Goal: Task Accomplishment & Management: Use online tool/utility

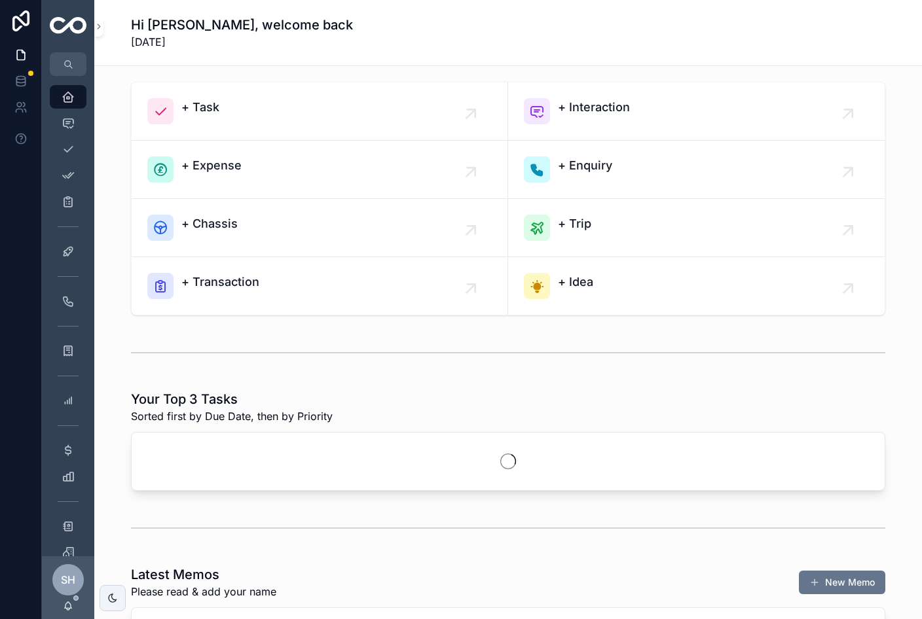
scroll to position [16, 0]
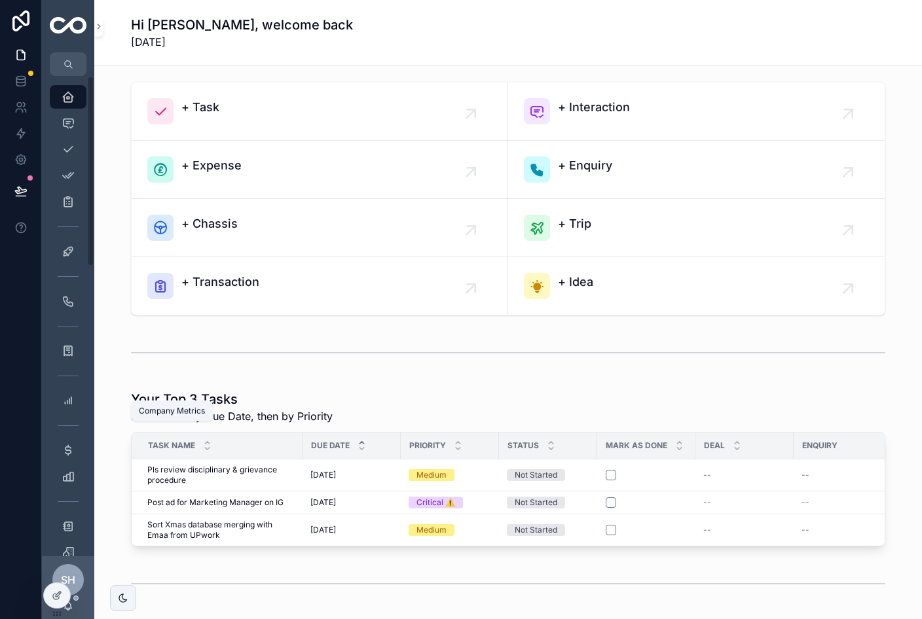
click at [66, 394] on icon "scrollable content" at bounding box center [68, 400] width 13 height 13
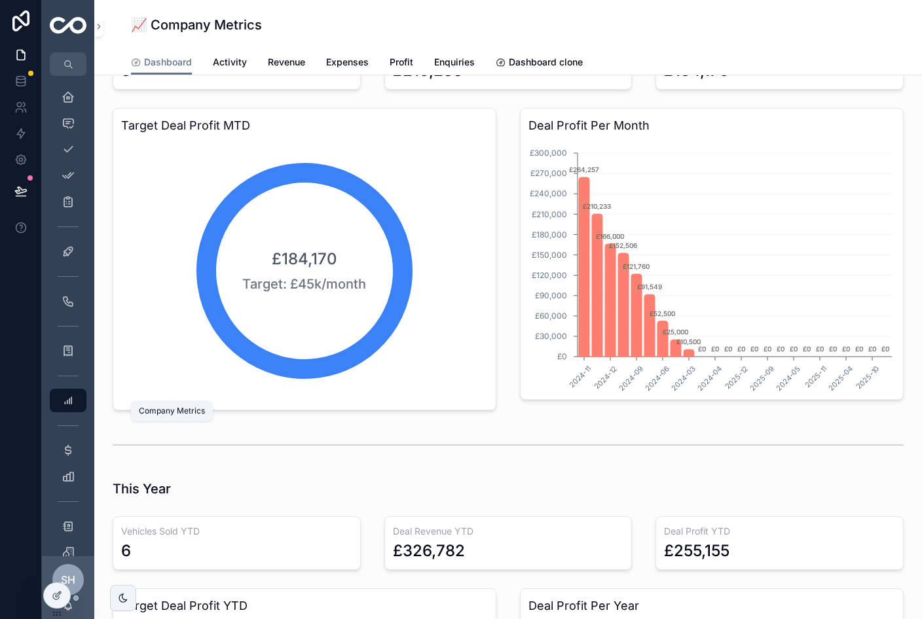
scroll to position [560, 0]
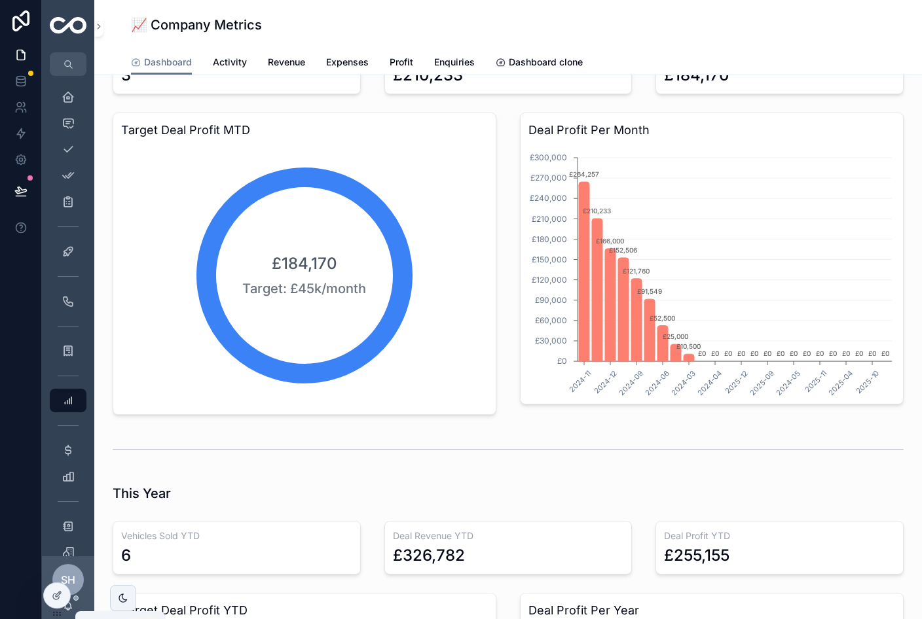
click at [60, 599] on icon at bounding box center [57, 596] width 10 height 10
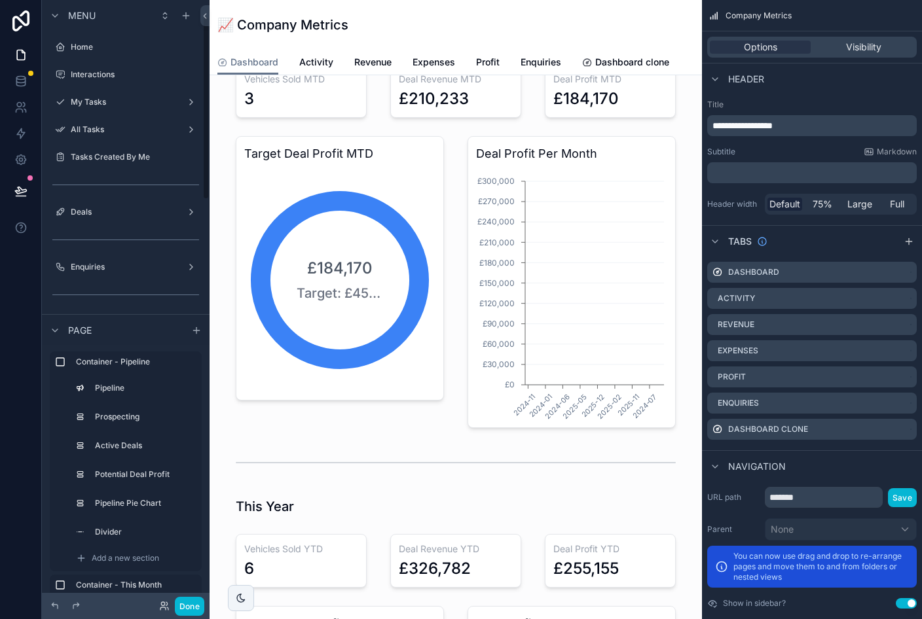
scroll to position [53, 0]
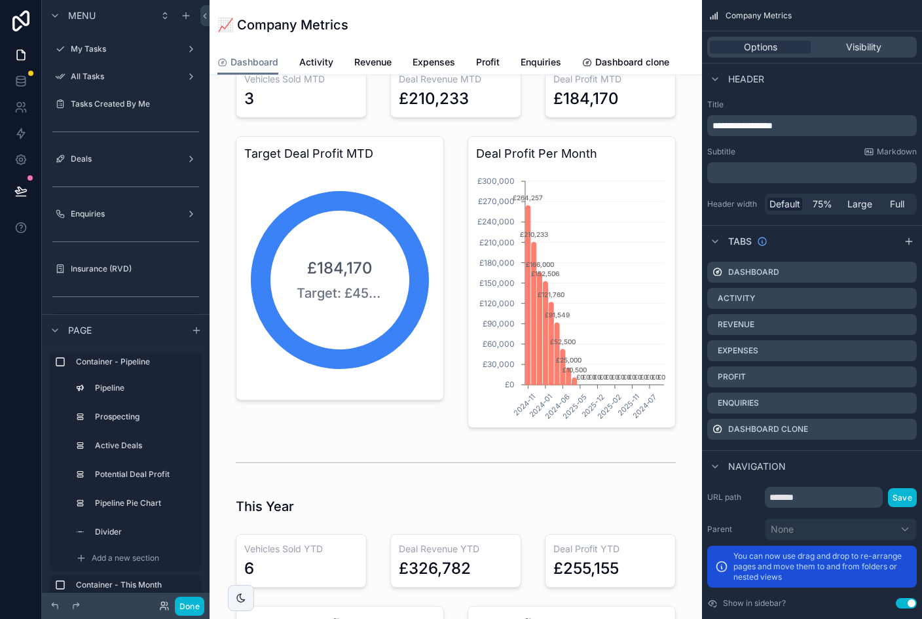
click at [559, 269] on div "scrollable content" at bounding box center [455, 488] width 471 height 948
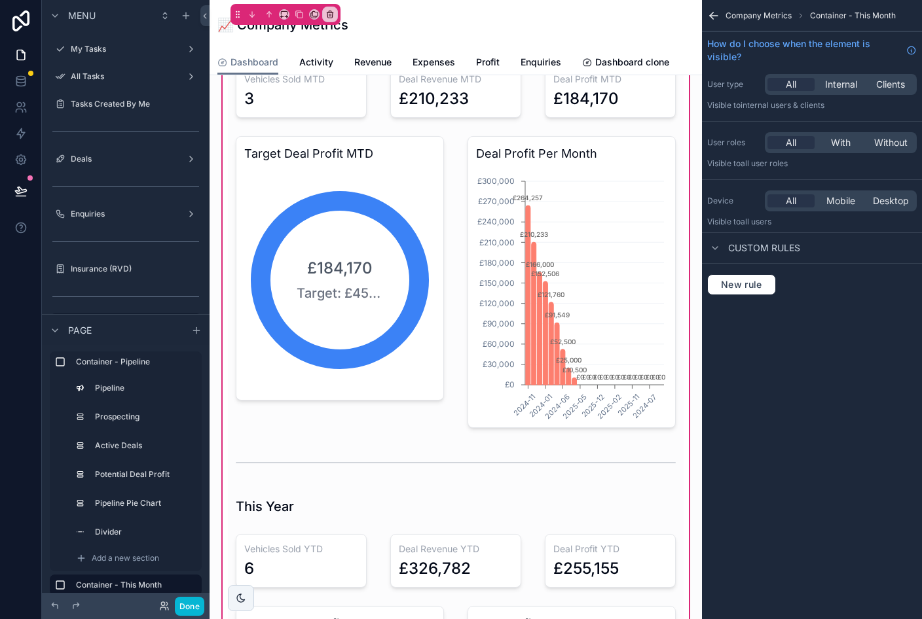
click at [652, 280] on div "scrollable content" at bounding box center [572, 282] width 224 height 302
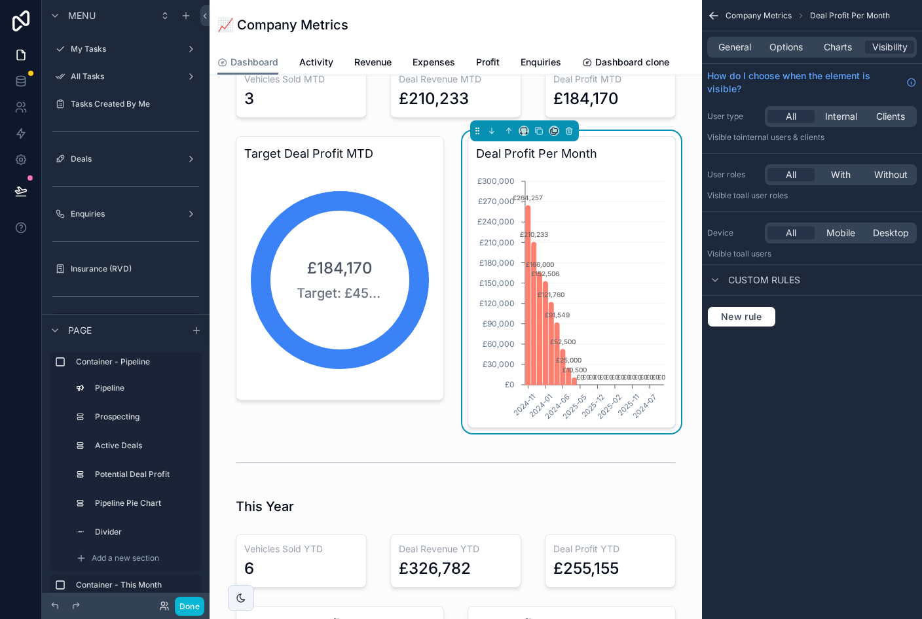
click at [835, 50] on span "Charts" at bounding box center [838, 47] width 28 height 13
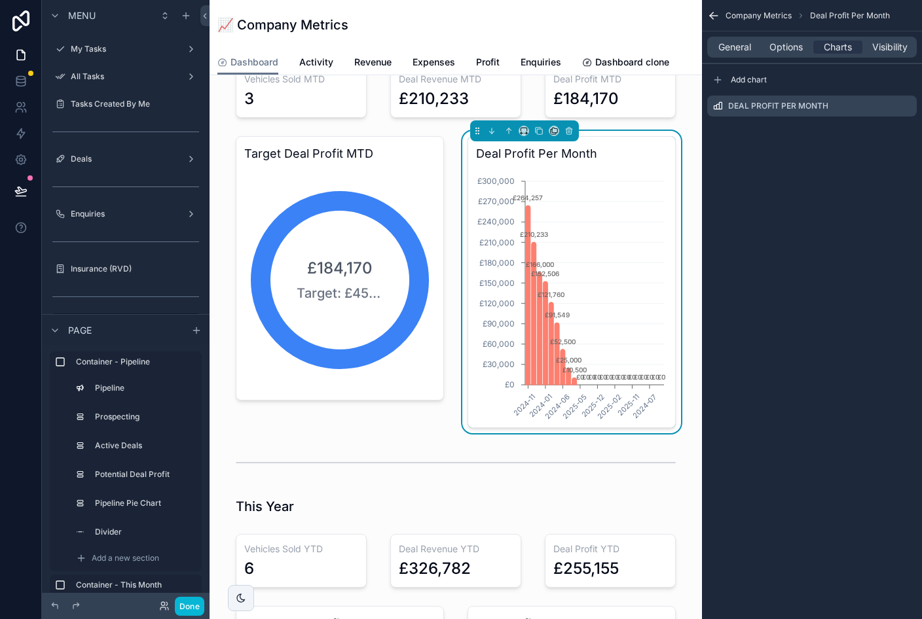
click at [0, 0] on icon "scrollable content" at bounding box center [0, 0] width 0 height 0
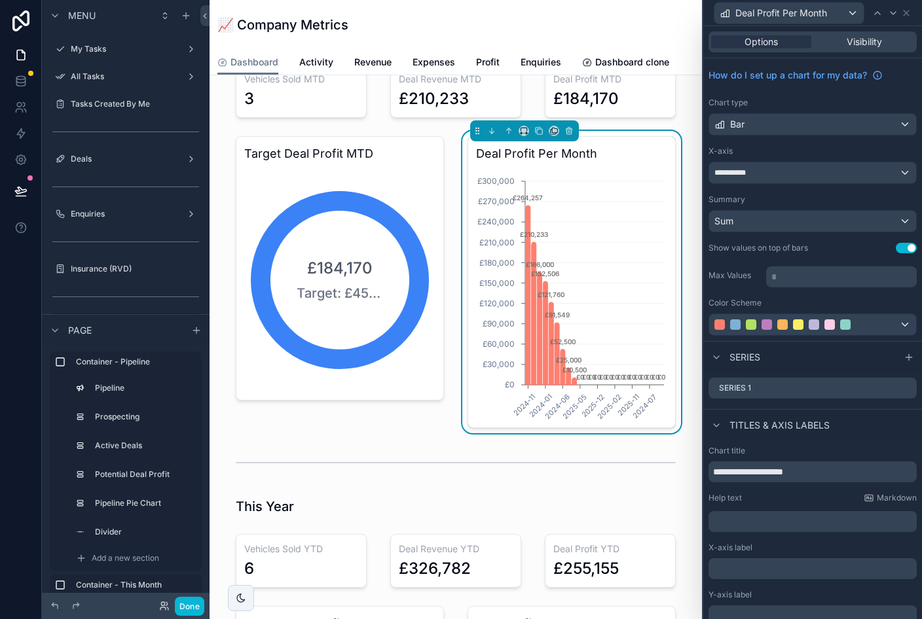
click at [900, 119] on div "Bar" at bounding box center [812, 124] width 207 height 21
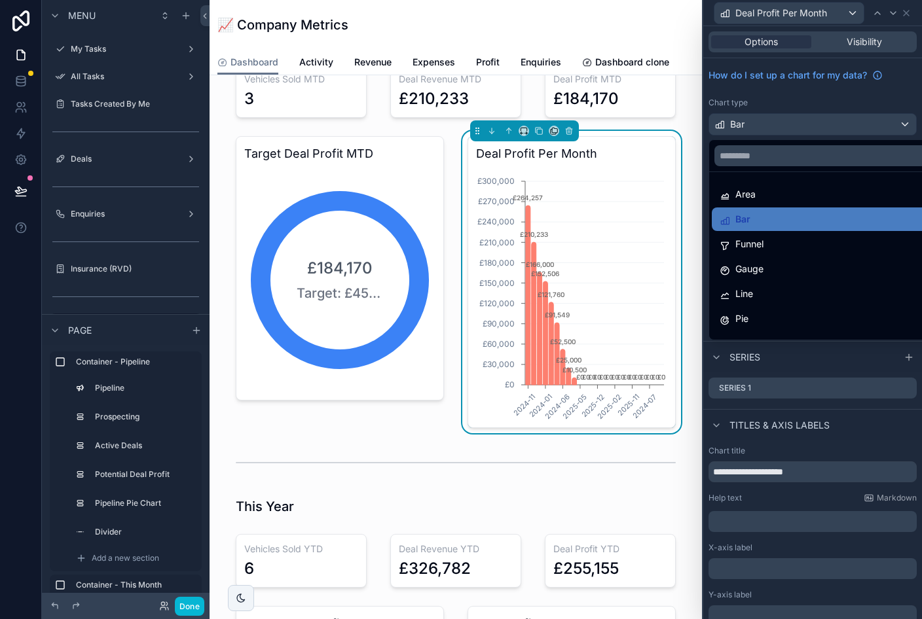
click at [740, 298] on span "Line" at bounding box center [744, 294] width 18 height 16
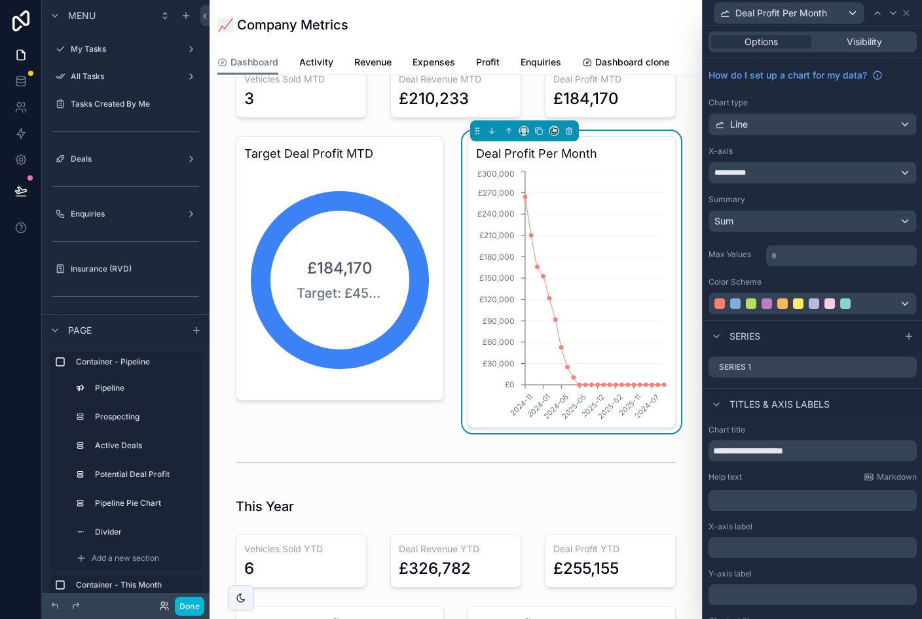
click at [879, 256] on p "* ﻿" at bounding box center [842, 255] width 143 height 13
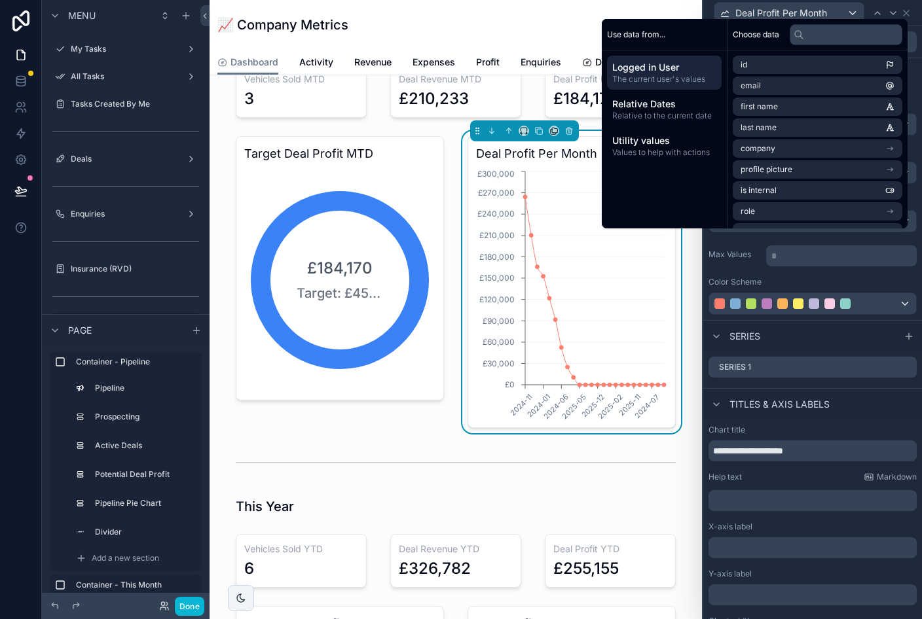
click at [756, 272] on div "**********" at bounding box center [812, 189] width 219 height 262
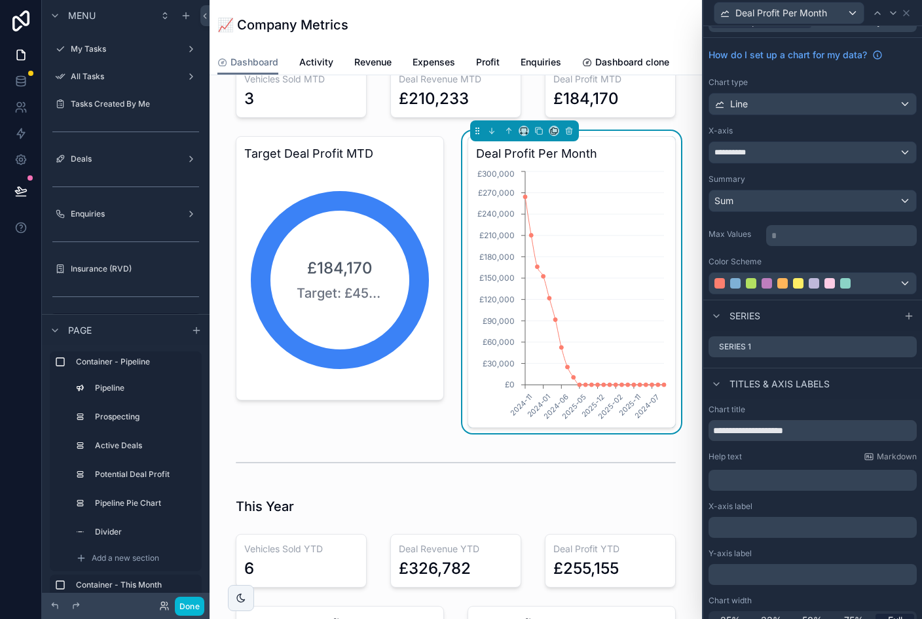
scroll to position [20, 0]
click at [914, 345] on div "Series 1" at bounding box center [812, 347] width 208 height 21
click at [913, 346] on div "Series 1" at bounding box center [812, 347] width 208 height 21
click at [0, 0] on icon at bounding box center [0, 0] width 0 height 0
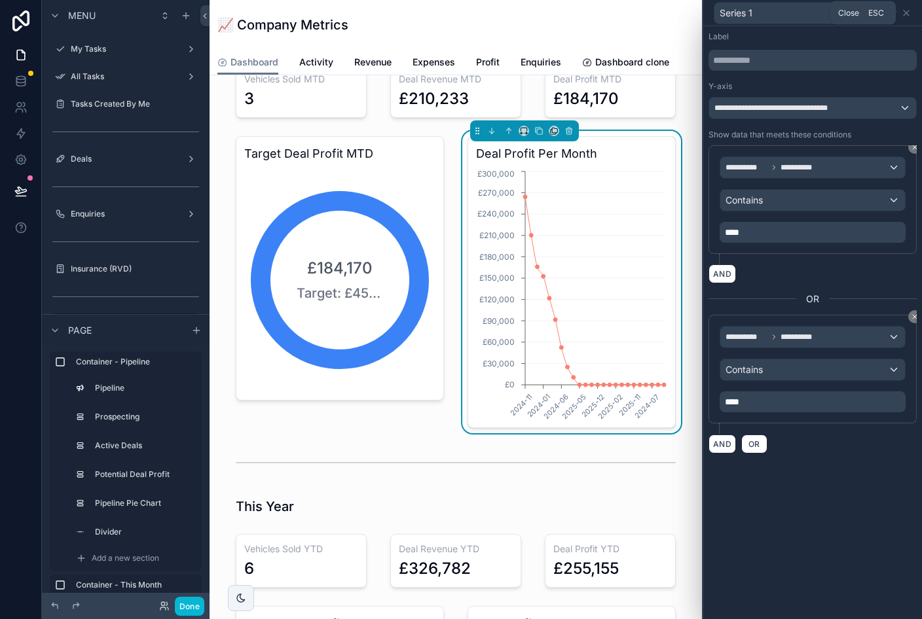
click at [910, 16] on icon at bounding box center [906, 13] width 10 height 10
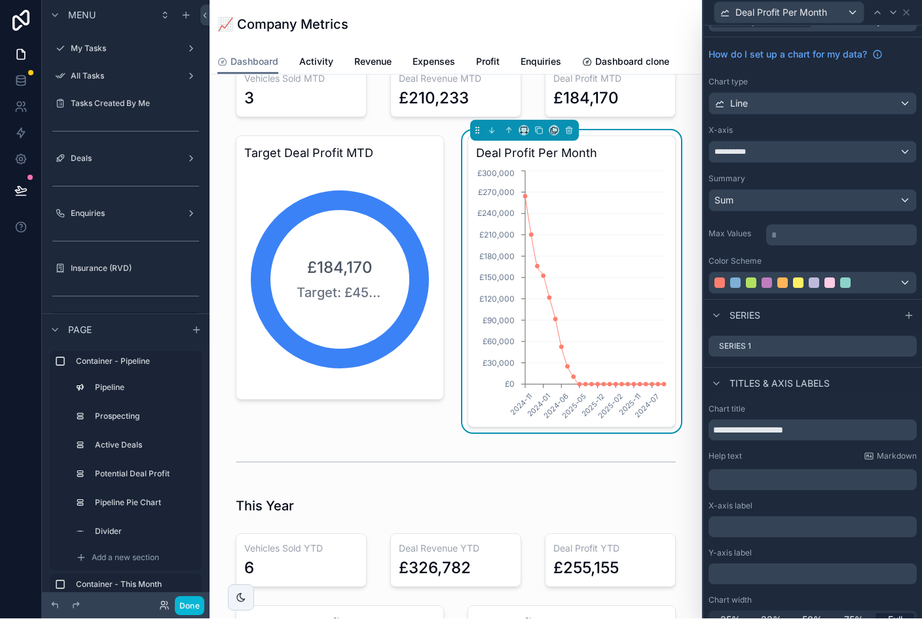
scroll to position [0, 0]
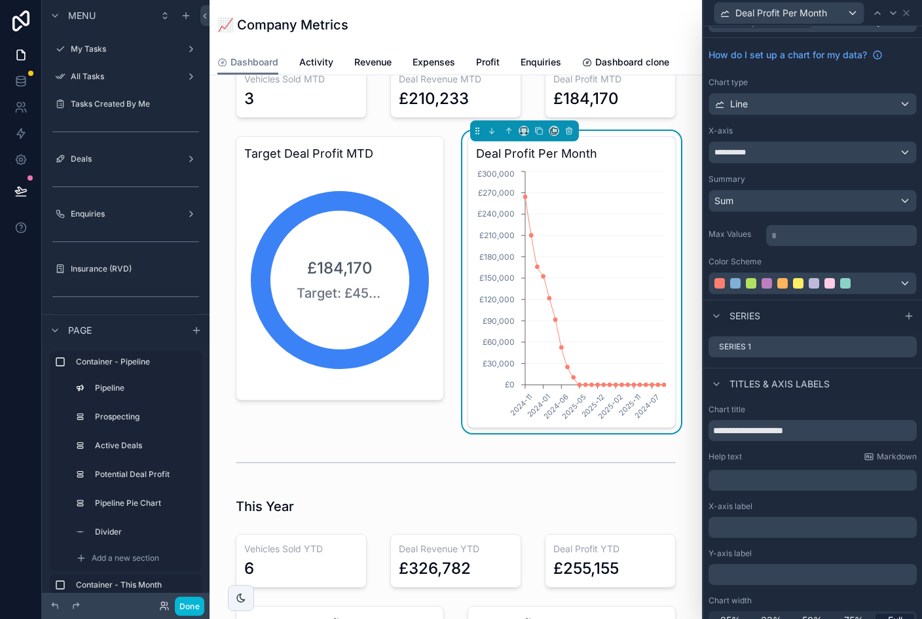
click at [834, 155] on div "**********" at bounding box center [812, 152] width 207 height 21
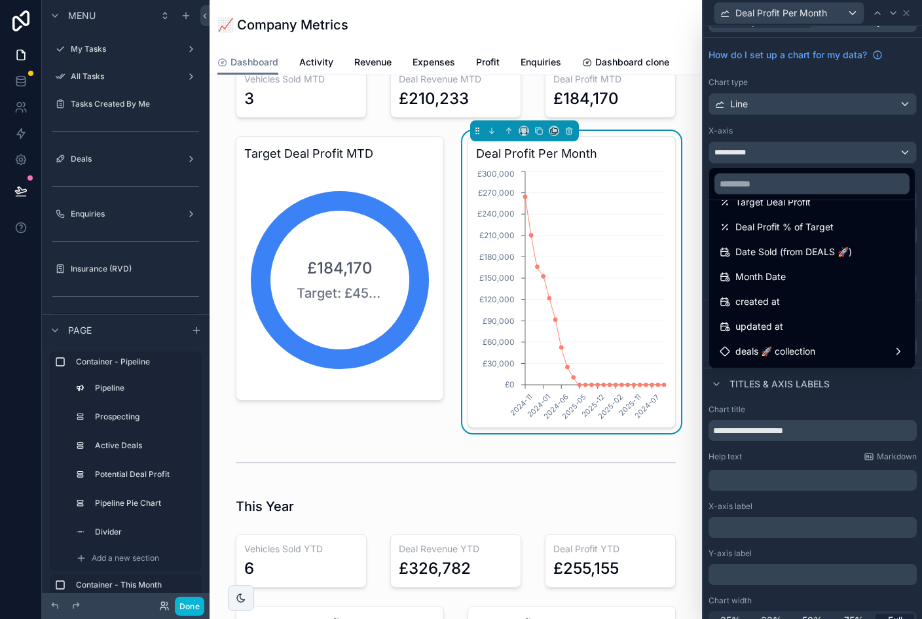
scroll to position [167, 0]
click at [828, 281] on div "Month Date" at bounding box center [812, 280] width 185 height 16
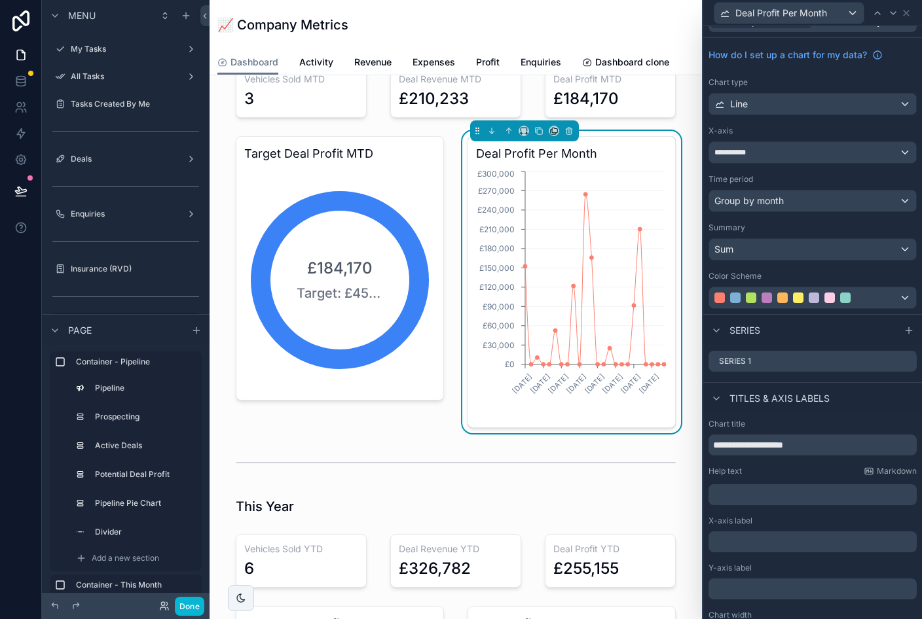
click at [202, 606] on button "Done" at bounding box center [189, 606] width 29 height 19
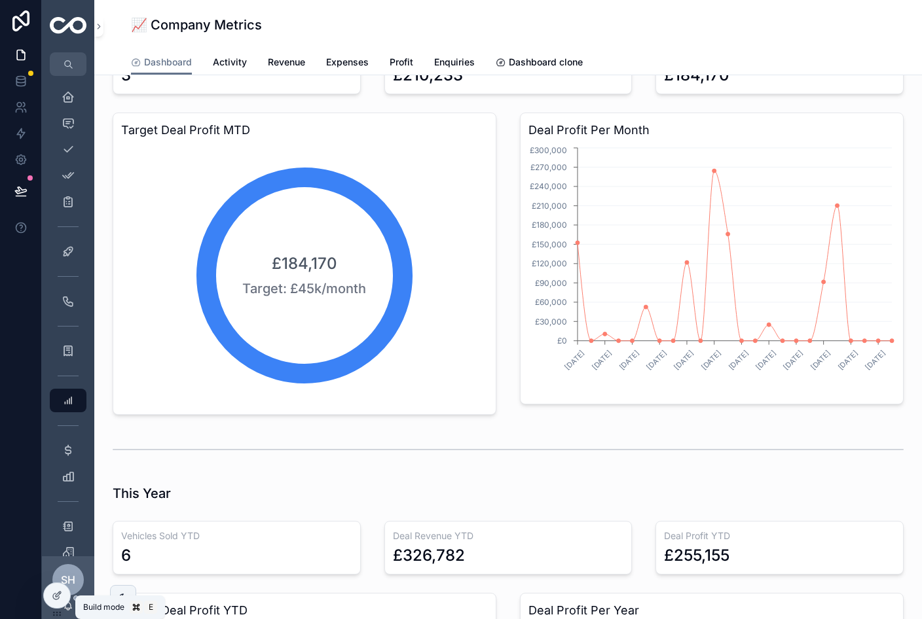
click at [65, 592] on div at bounding box center [57, 595] width 26 height 25
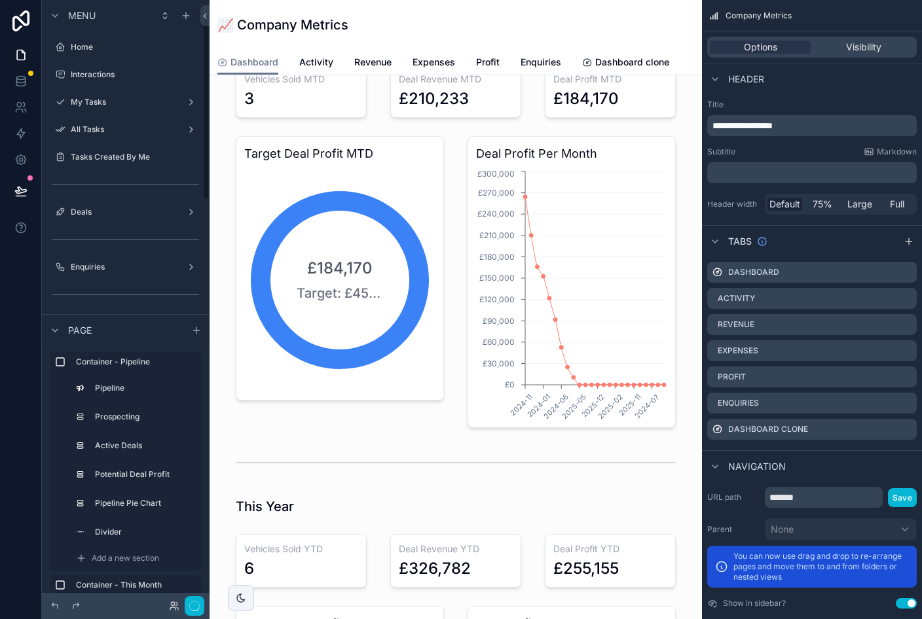
scroll to position [53, 0]
click at [617, 292] on div "scrollable content" at bounding box center [455, 488] width 471 height 948
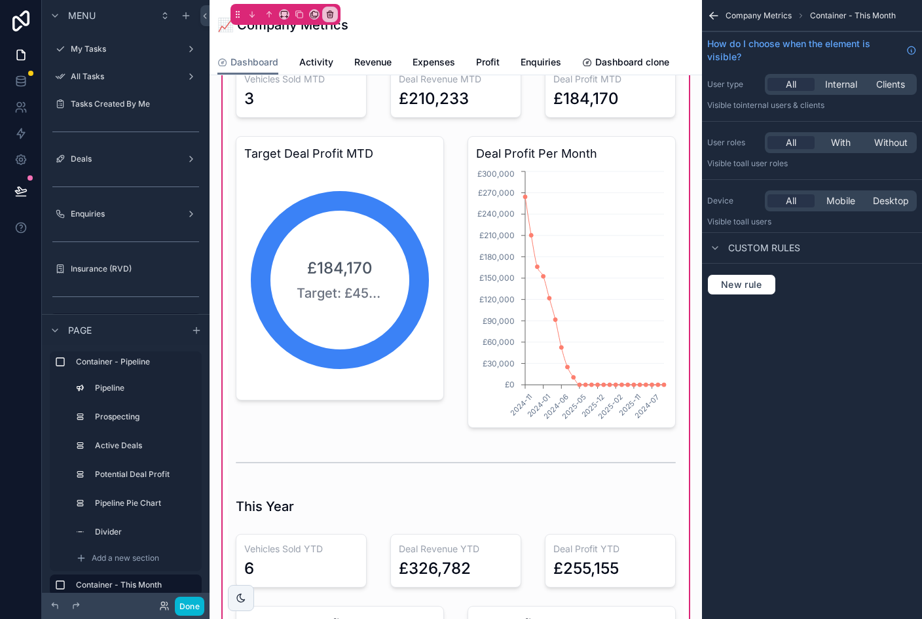
click at [627, 270] on div "scrollable content" at bounding box center [572, 282] width 224 height 302
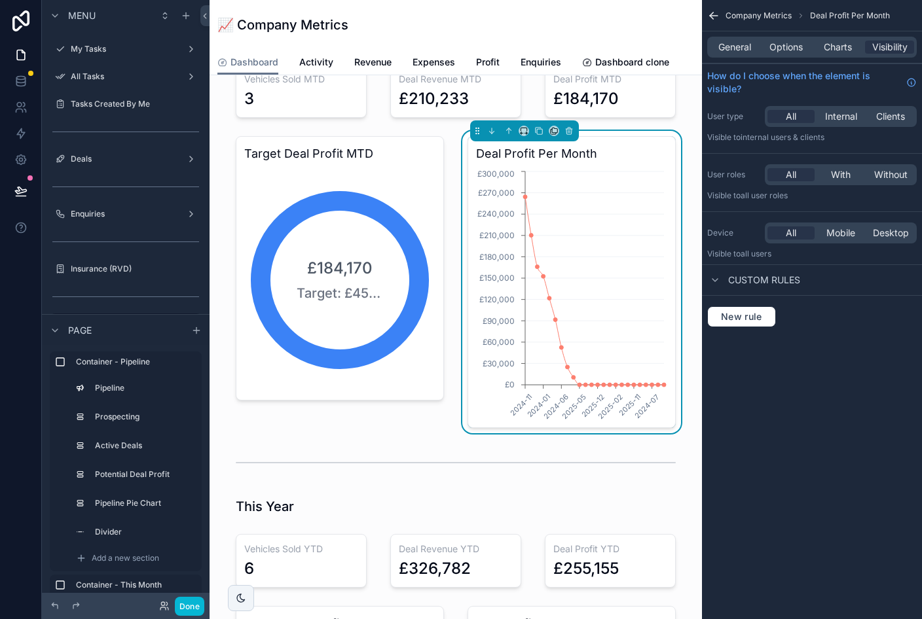
click at [839, 45] on span "Charts" at bounding box center [838, 47] width 28 height 13
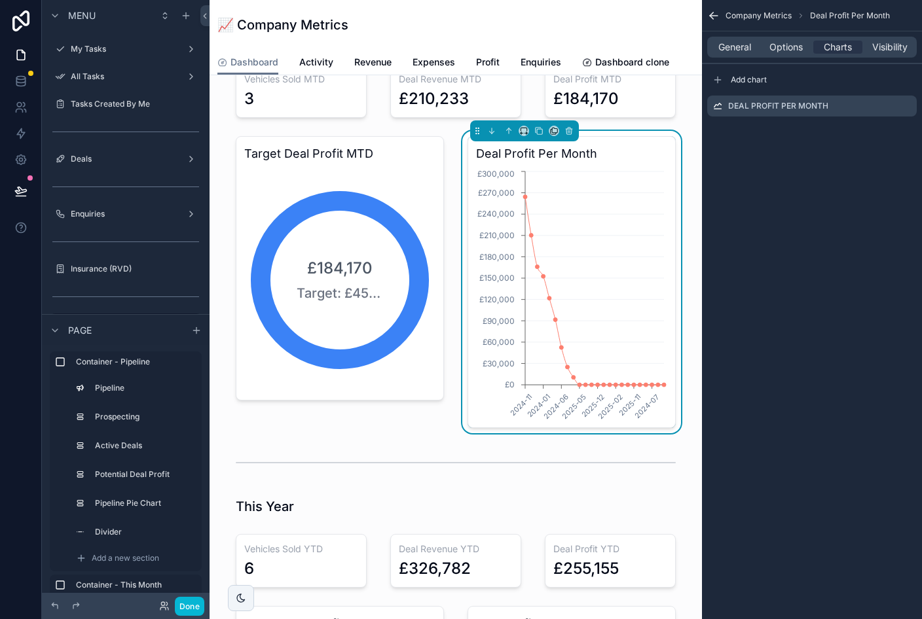
click at [0, 0] on icon "scrollable content" at bounding box center [0, 0] width 0 height 0
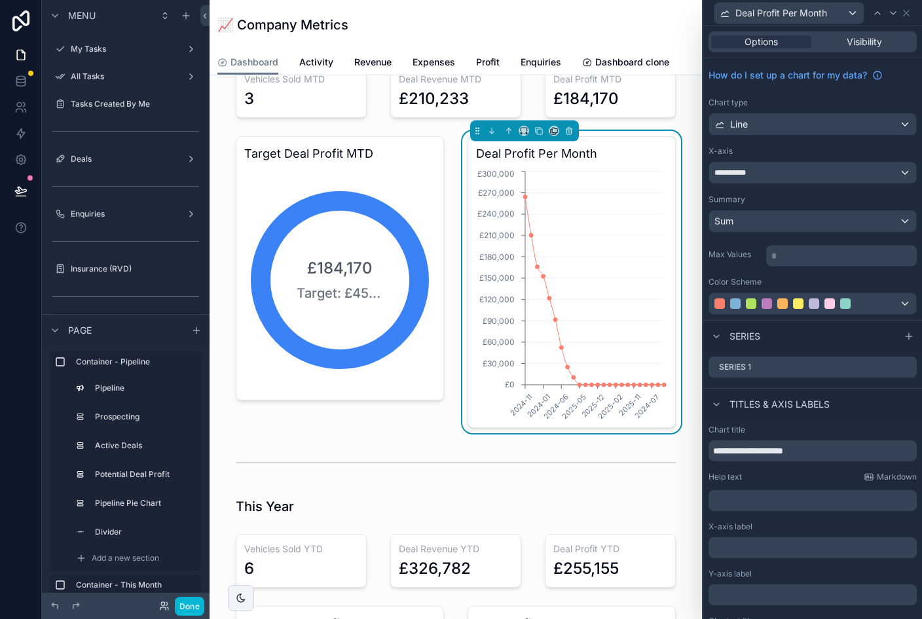
click at [0, 0] on icon at bounding box center [0, 0] width 0 height 0
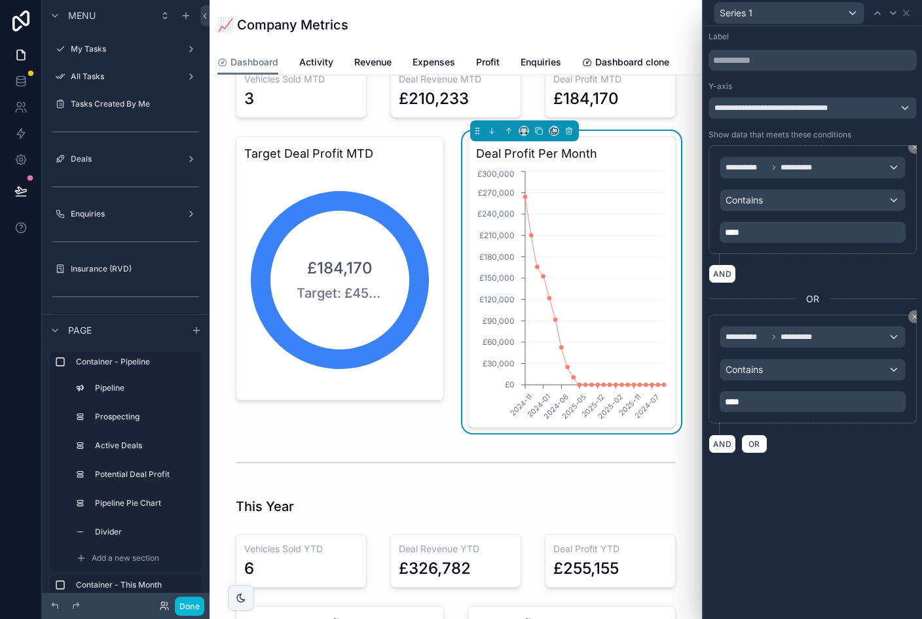
click at [915, 312] on button at bounding box center [914, 316] width 13 height 13
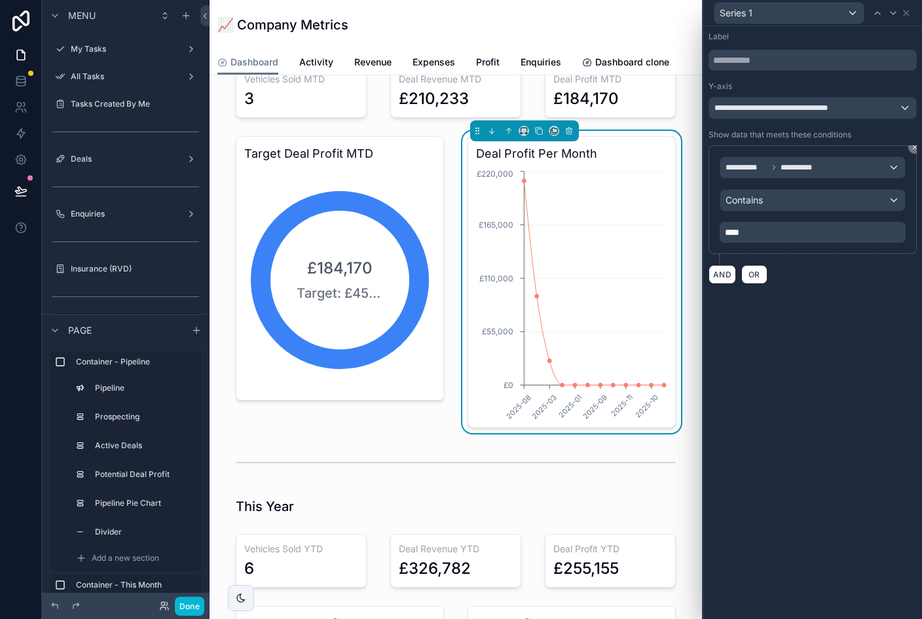
click at [860, 164] on div "**********" at bounding box center [812, 167] width 185 height 21
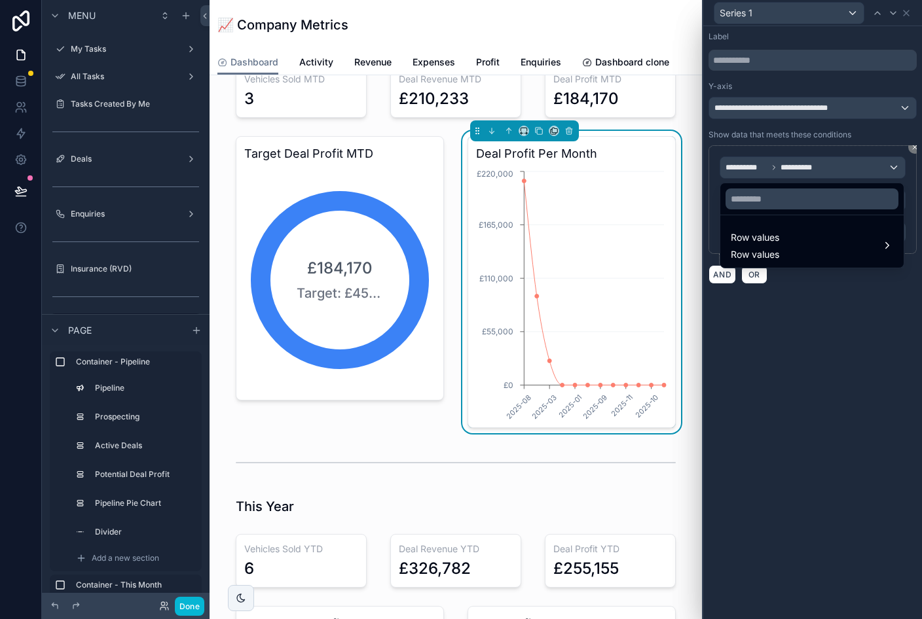
click at [857, 247] on div "Row values Row values" at bounding box center [812, 245] width 162 height 31
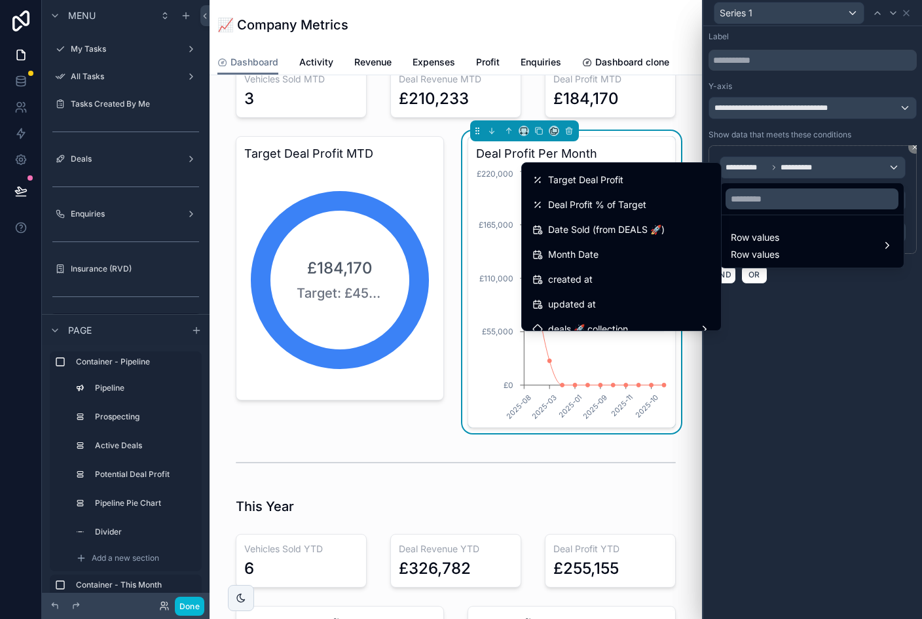
scroll to position [122, 0]
click at [596, 258] on div "Month Date" at bounding box center [621, 254] width 178 height 16
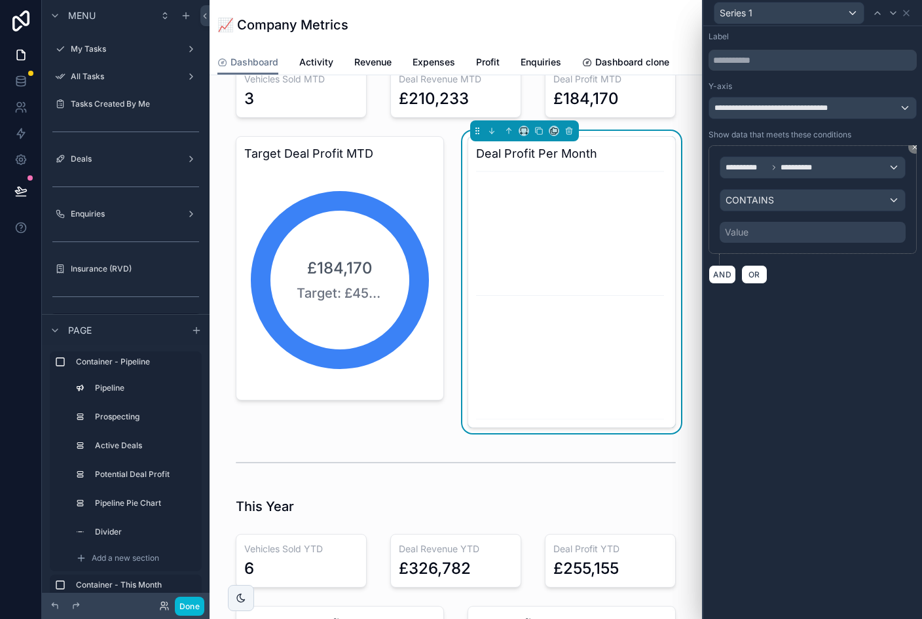
click at [801, 237] on div "Value" at bounding box center [813, 232] width 186 height 21
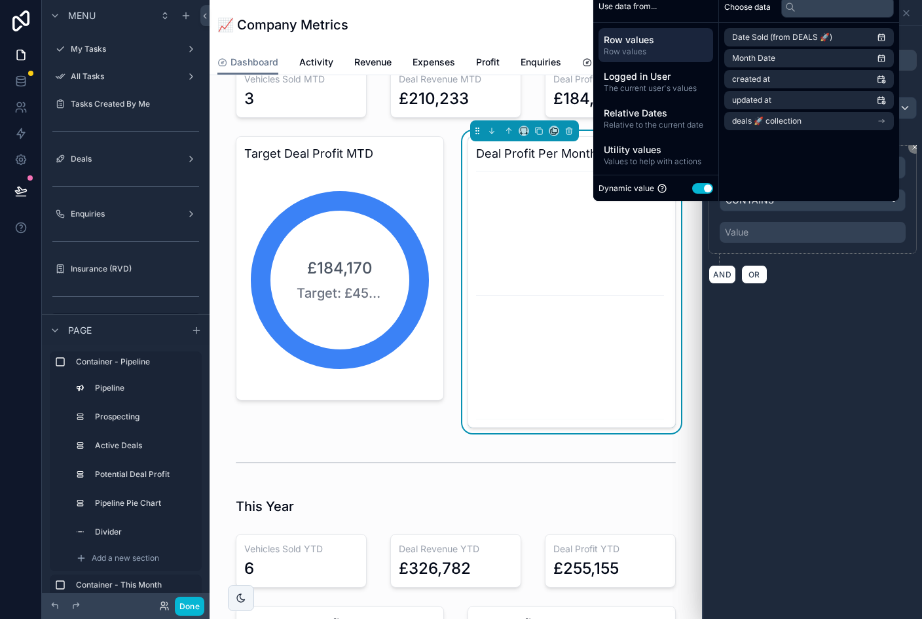
click at [802, 237] on div "Value" at bounding box center [813, 232] width 186 height 21
click at [663, 130] on span "Relative to the current date" at bounding box center [656, 125] width 104 height 10
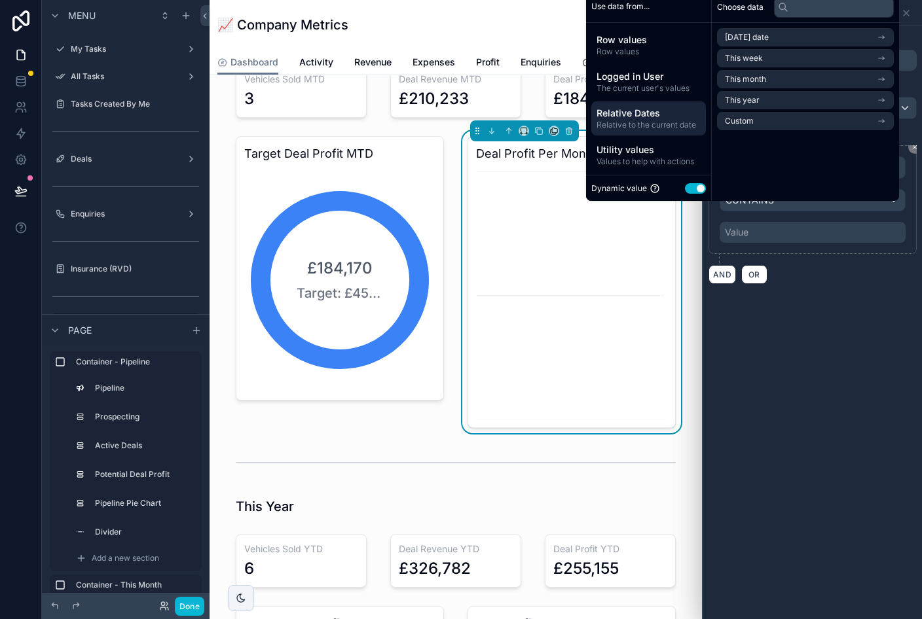
click at [791, 109] on li "This year" at bounding box center [805, 100] width 177 height 18
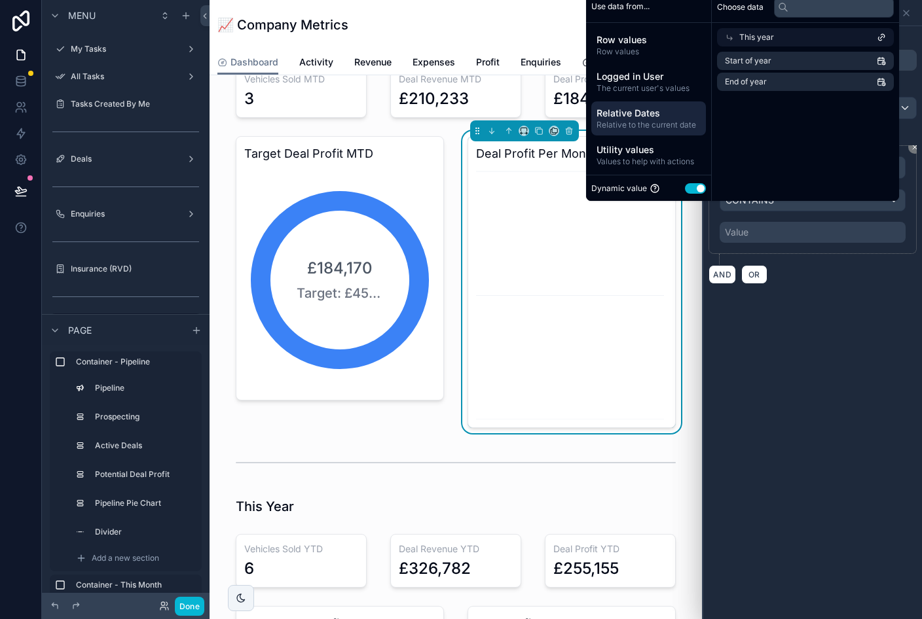
click at [826, 46] on div "This year" at bounding box center [805, 37] width 177 height 18
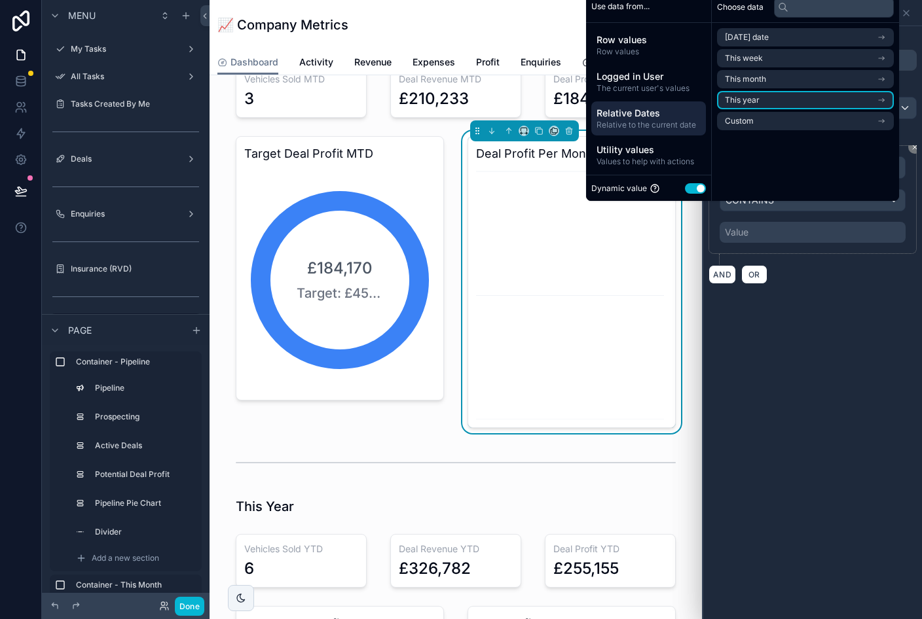
click at [813, 109] on li "This year" at bounding box center [805, 100] width 177 height 18
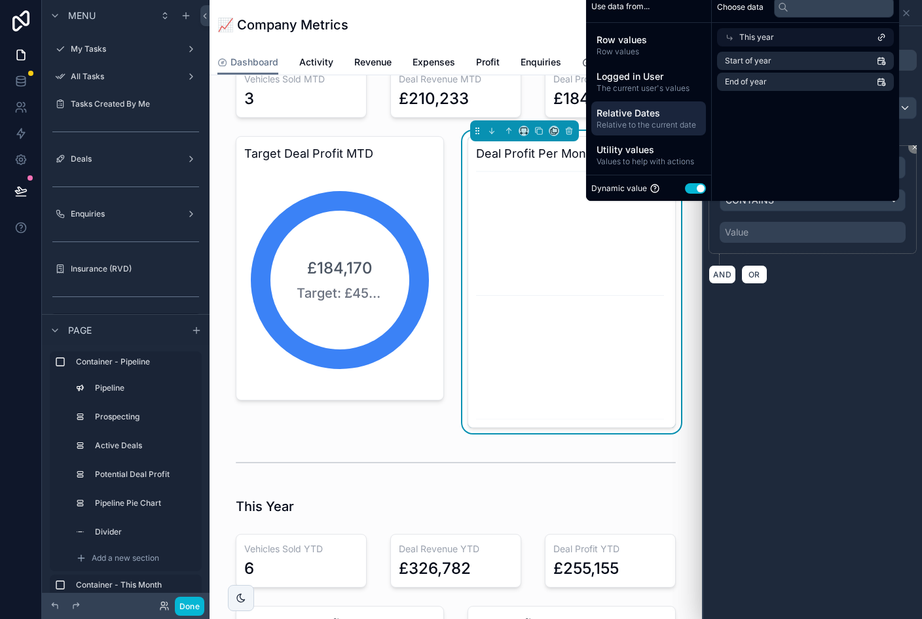
click at [824, 70] on li "Start of year" at bounding box center [805, 61] width 177 height 18
click at [829, 70] on li "Start of year" at bounding box center [805, 61] width 177 height 18
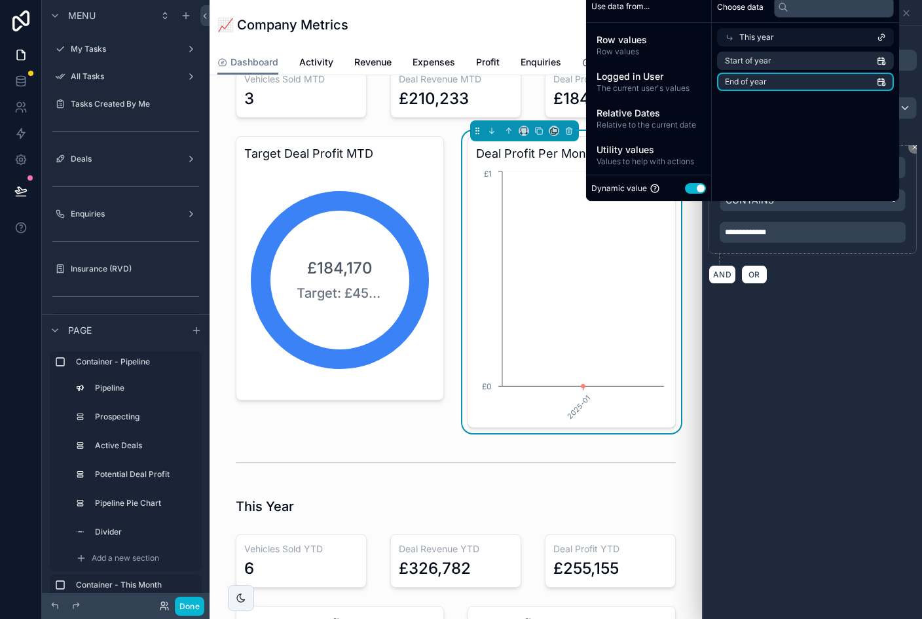
click at [835, 91] on li "End of year" at bounding box center [805, 82] width 177 height 18
click at [681, 120] on span "Relative Dates" at bounding box center [648, 113] width 104 height 13
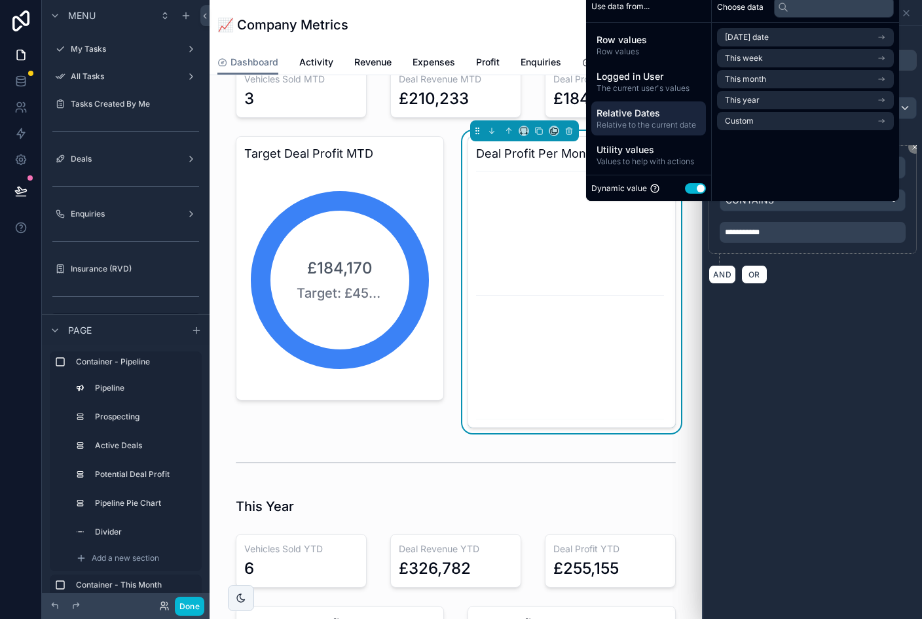
click at [681, 167] on span "Values to help with actions" at bounding box center [648, 161] width 104 height 10
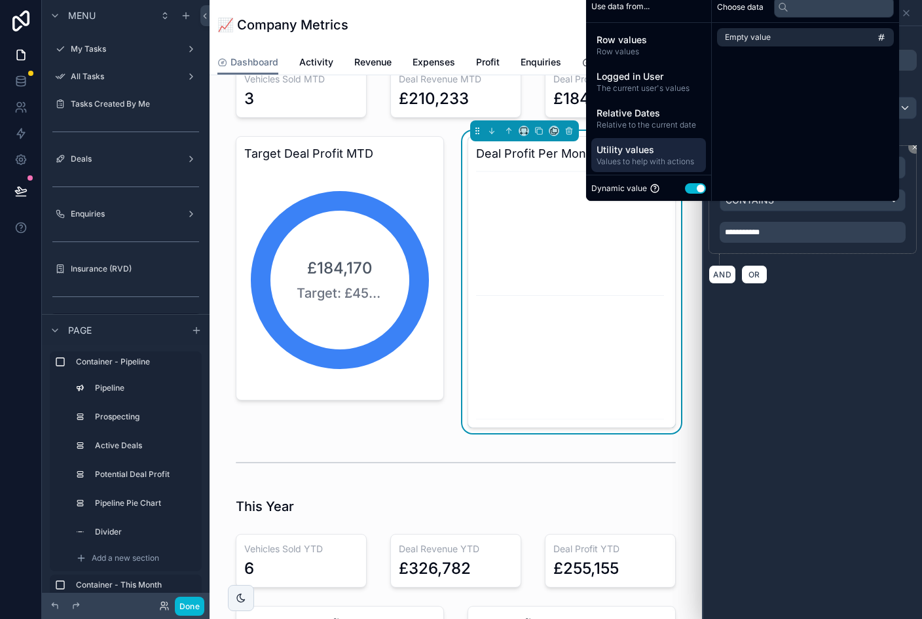
click at [664, 94] on span "The current user's values" at bounding box center [648, 88] width 104 height 10
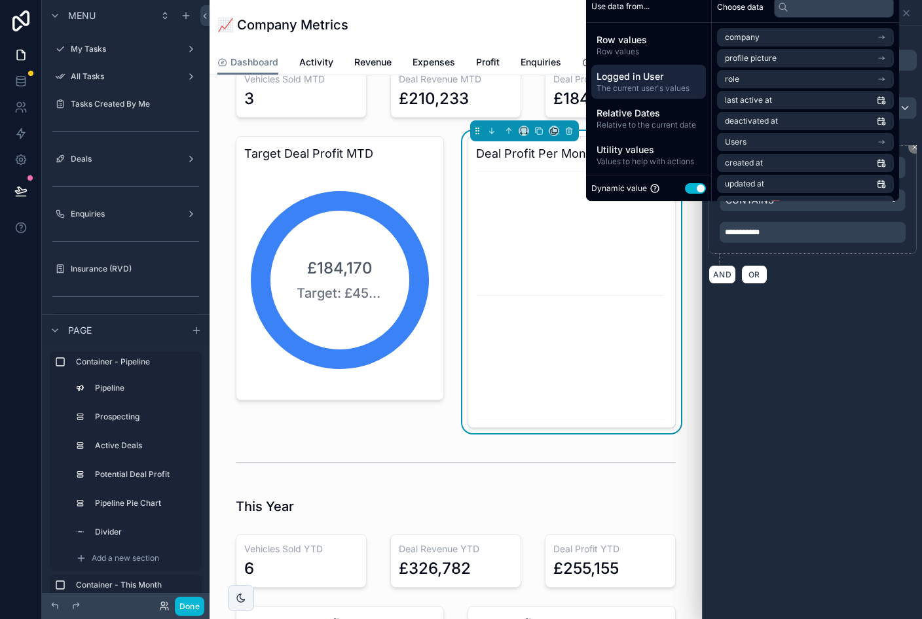
click at [668, 57] on span "Row values" at bounding box center [648, 51] width 104 height 10
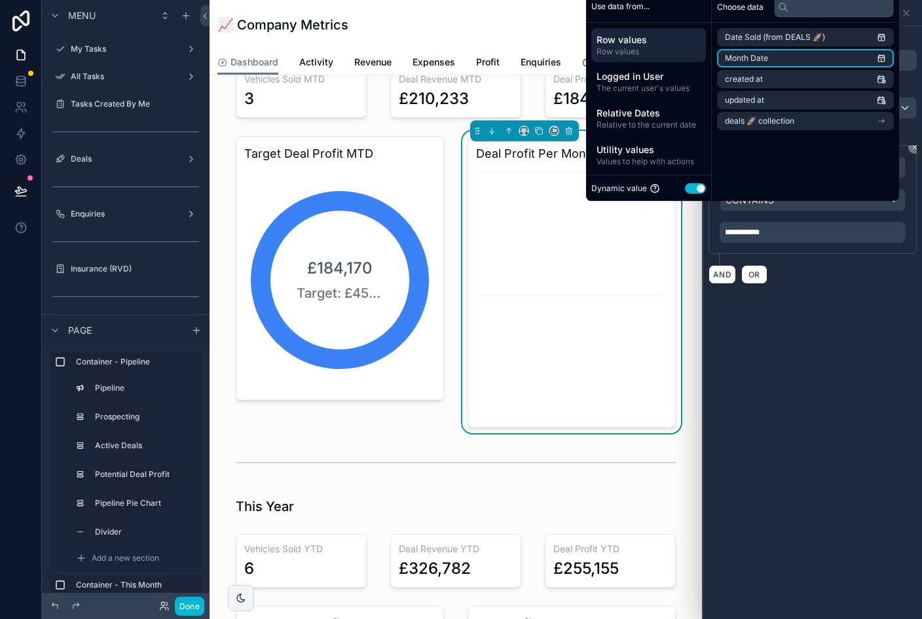
click at [806, 67] on li "Month Date" at bounding box center [805, 58] width 177 height 18
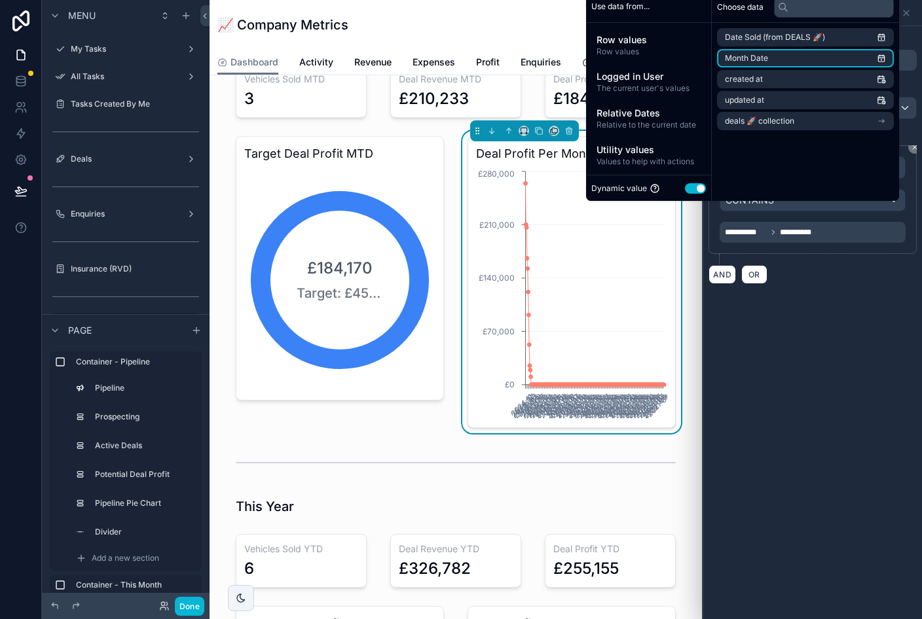
click at [702, 194] on button "Use setting" at bounding box center [695, 188] width 21 height 10
select select "****"
select select "*"
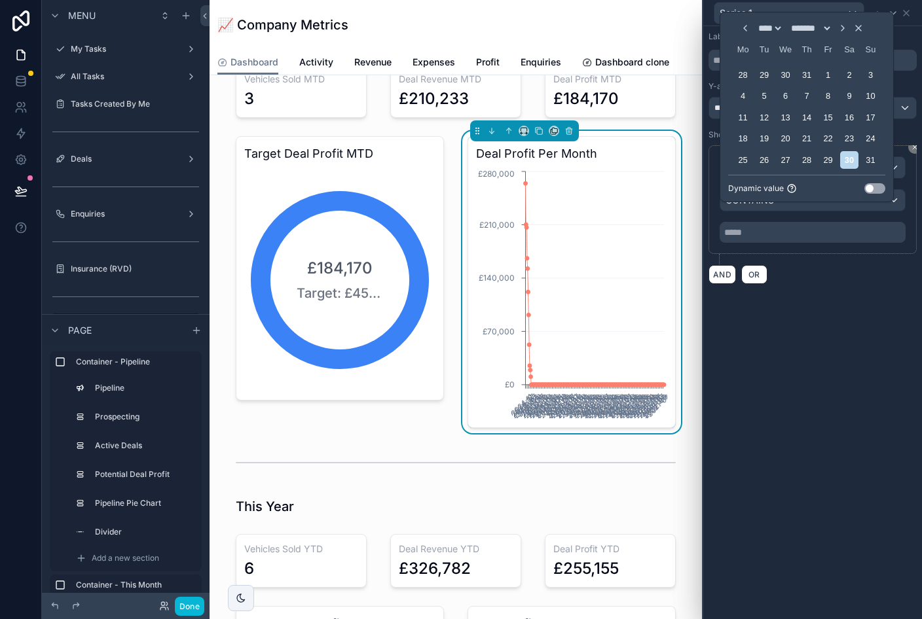
click at [818, 302] on div "**********" at bounding box center [812, 322] width 219 height 593
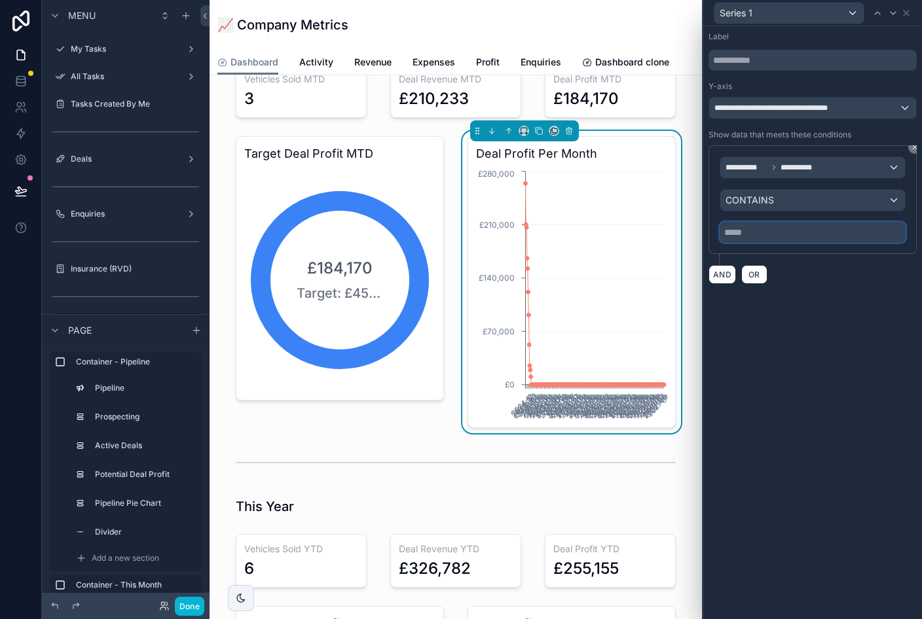
click at [811, 234] on input "text" at bounding box center [813, 232] width 186 height 21
select select "****"
select select "*"
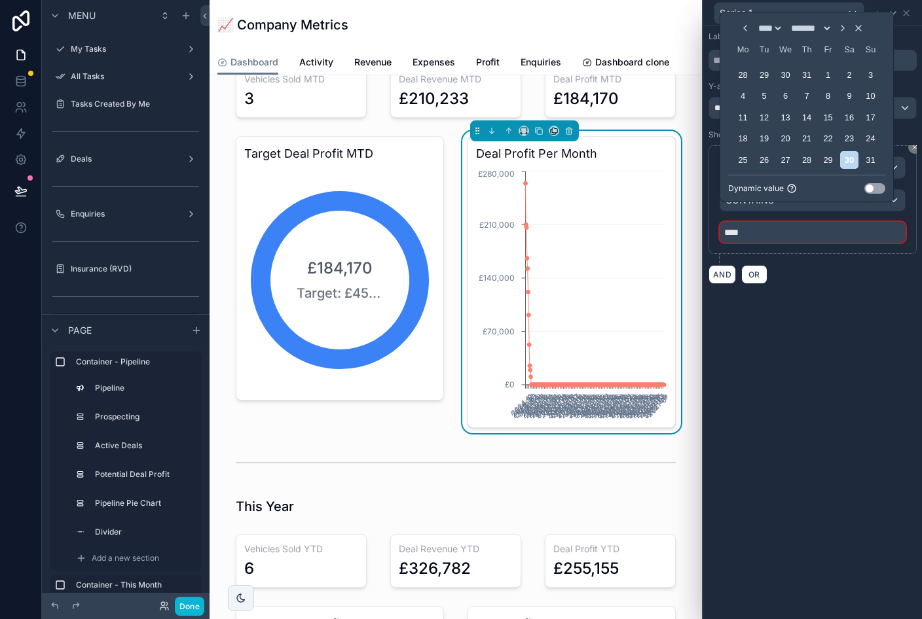
type input "****"
click at [792, 340] on div "**********" at bounding box center [812, 322] width 219 height 593
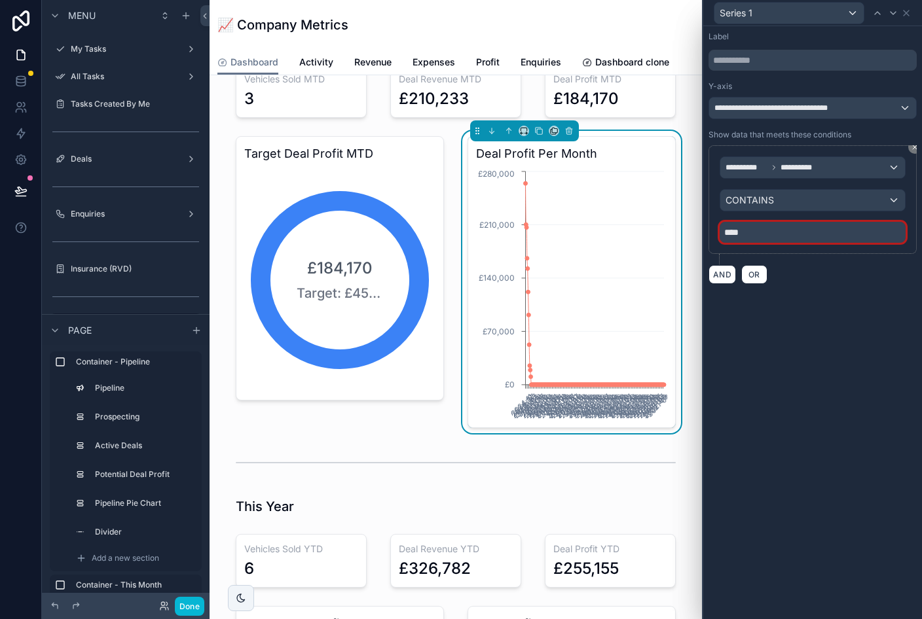
click at [799, 335] on div "**********" at bounding box center [812, 322] width 219 height 593
click at [754, 331] on div "**********" at bounding box center [812, 322] width 219 height 593
click at [756, 318] on div "**********" at bounding box center [812, 322] width 219 height 593
click at [857, 161] on div "**********" at bounding box center [812, 167] width 185 height 21
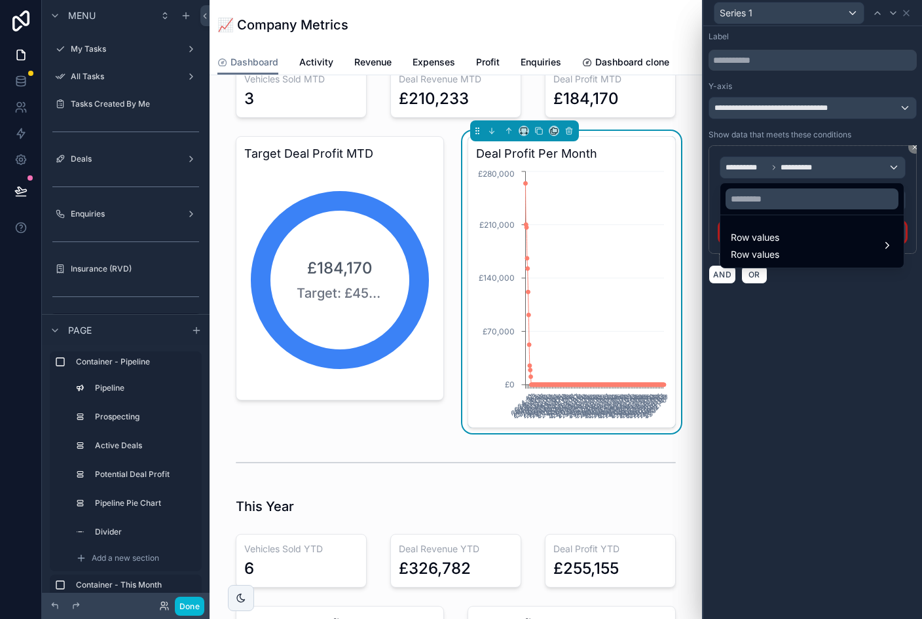
click at [803, 251] on div "Row values Row values" at bounding box center [812, 245] width 162 height 31
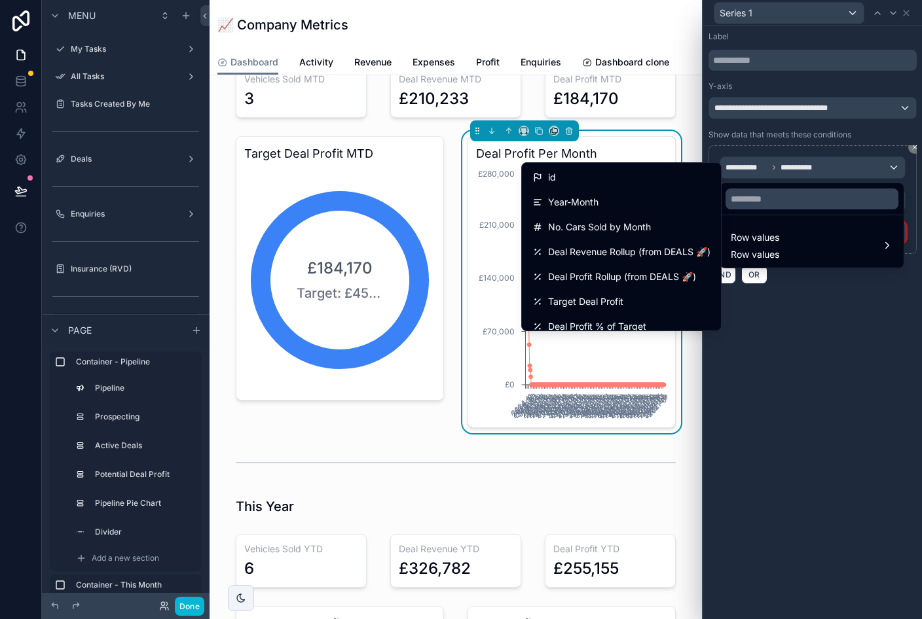
click at [634, 203] on div "Year-Month" at bounding box center [621, 202] width 178 height 16
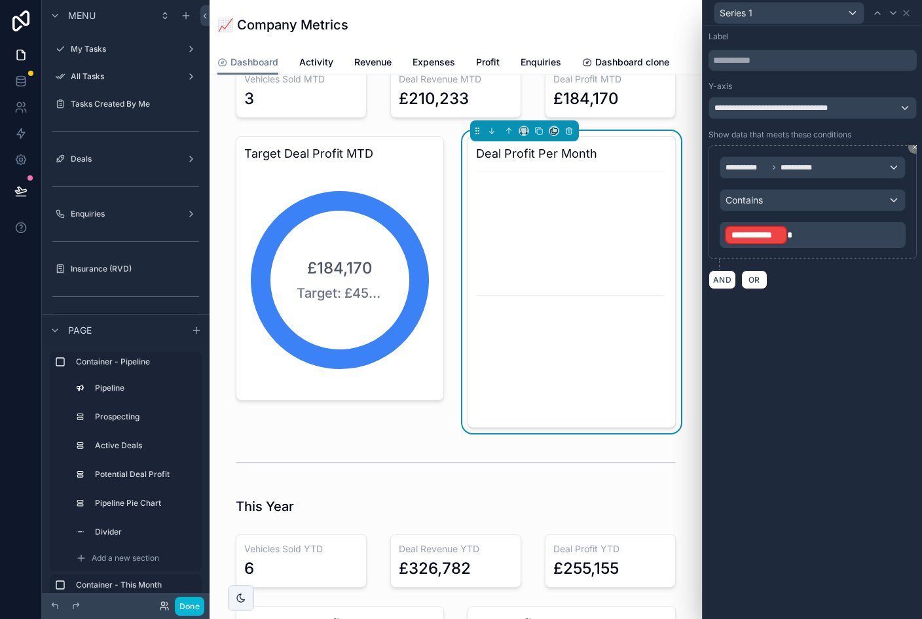
click at [836, 242] on p "**********" at bounding box center [814, 235] width 178 height 21
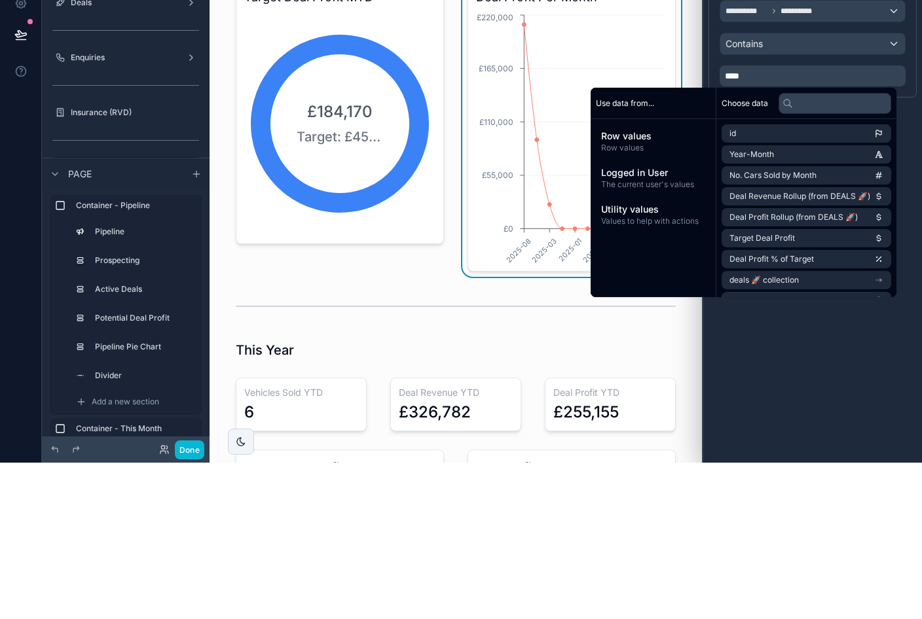
scroll to position [16, 0]
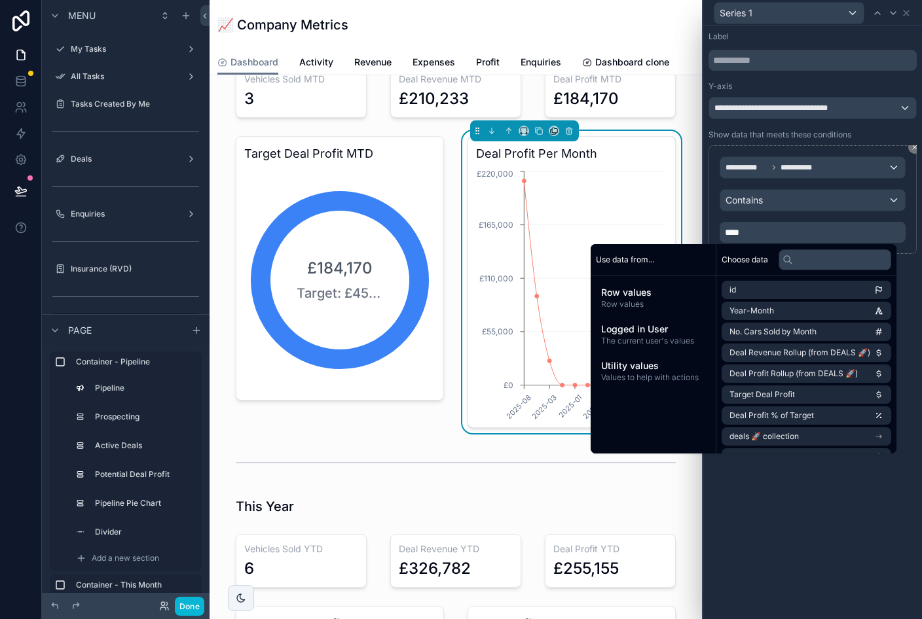
click at [824, 520] on div "**********" at bounding box center [812, 322] width 219 height 593
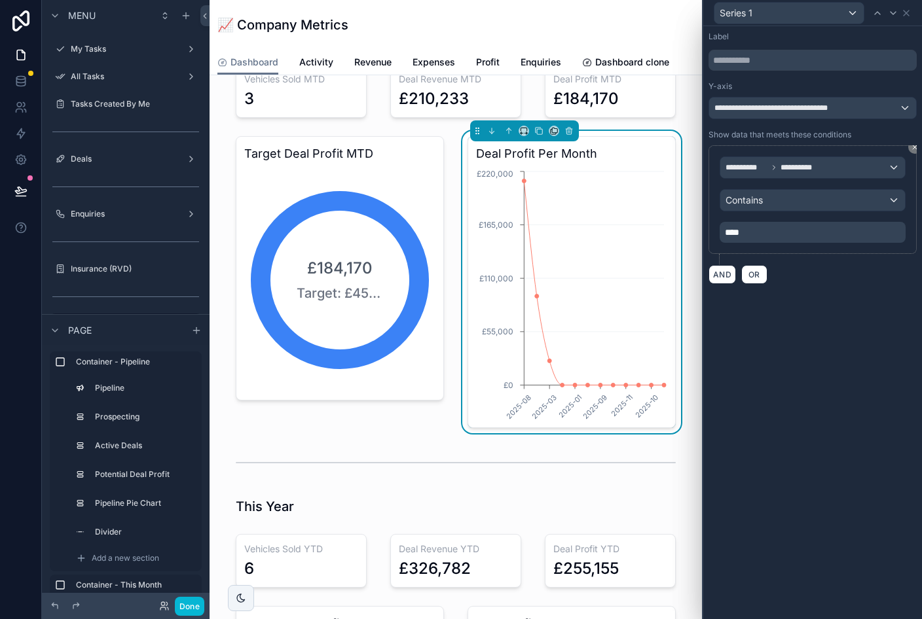
scroll to position [0, 0]
click at [909, 13] on icon at bounding box center [906, 13] width 10 height 10
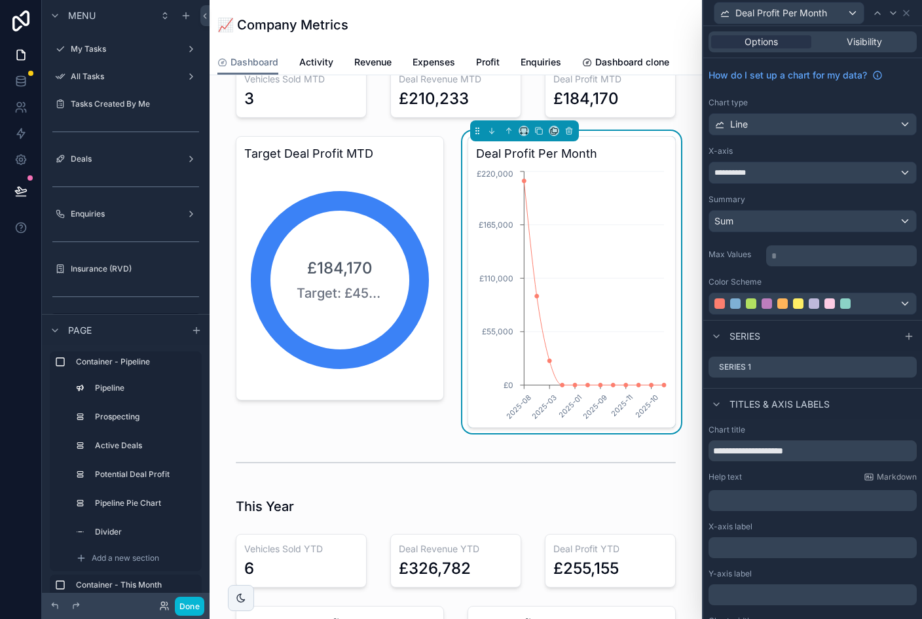
click at [847, 225] on div "Sum" at bounding box center [812, 221] width 207 height 21
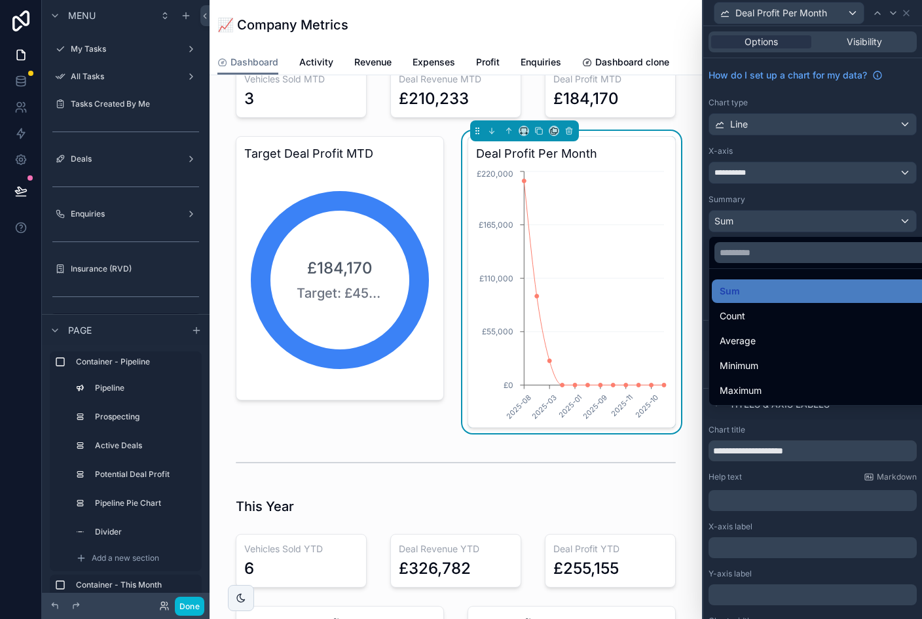
click at [808, 321] on div "Count" at bounding box center [828, 316] width 216 height 16
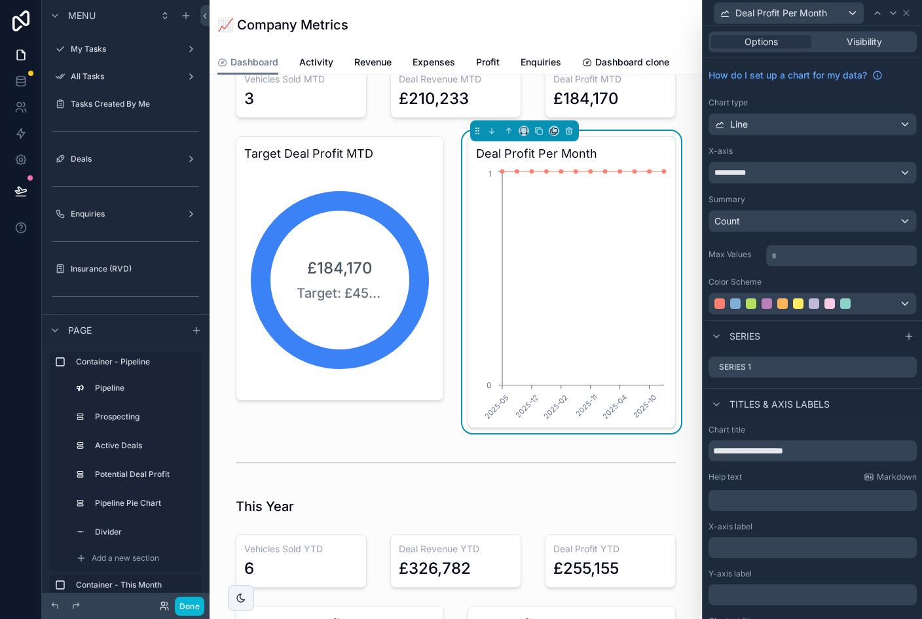
click at [854, 218] on div "Count" at bounding box center [812, 221] width 207 height 21
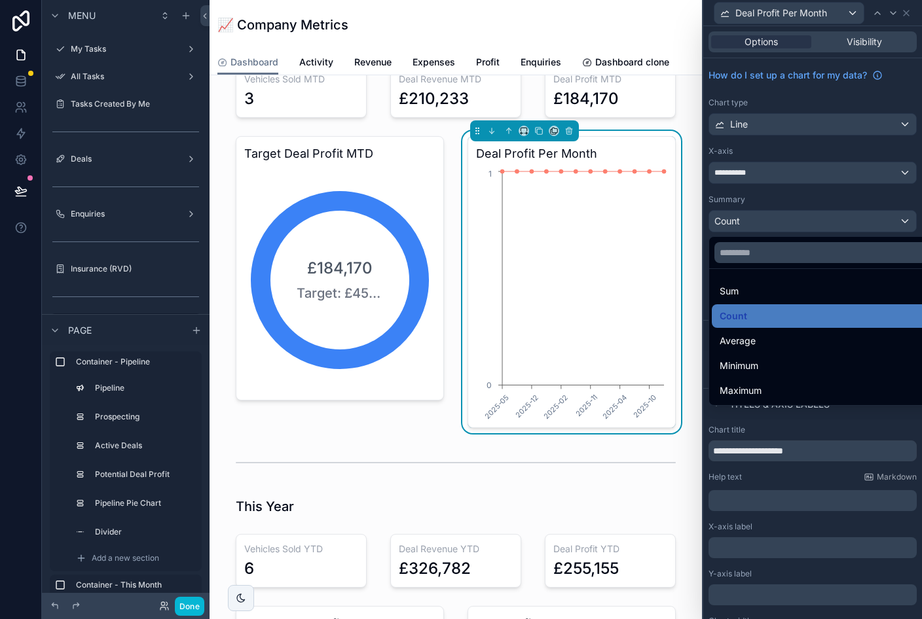
scroll to position [16, 0]
click at [801, 383] on div "Maximum" at bounding box center [828, 391] width 216 height 16
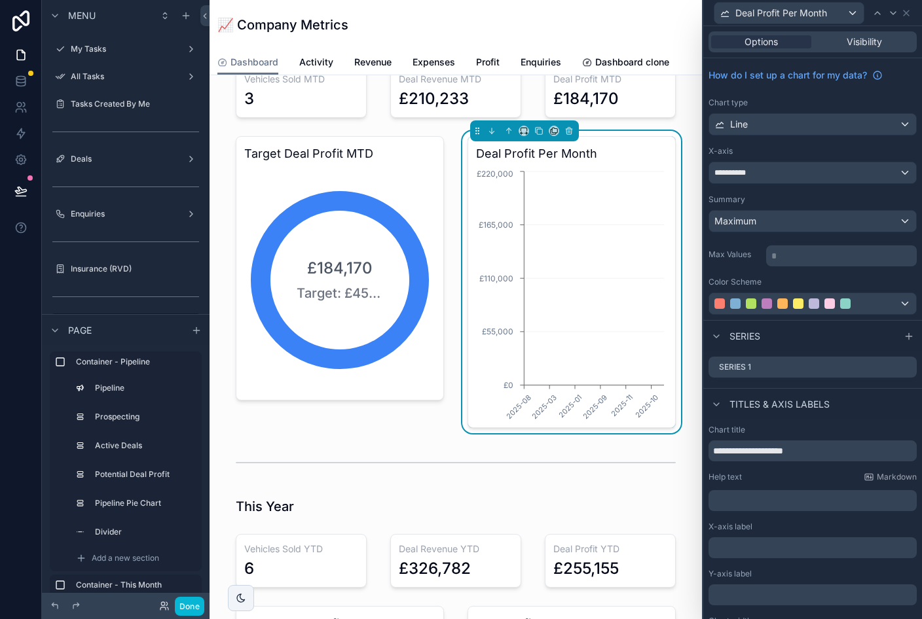
scroll to position [0, 0]
click at [854, 219] on div "Maximum" at bounding box center [812, 221] width 207 height 21
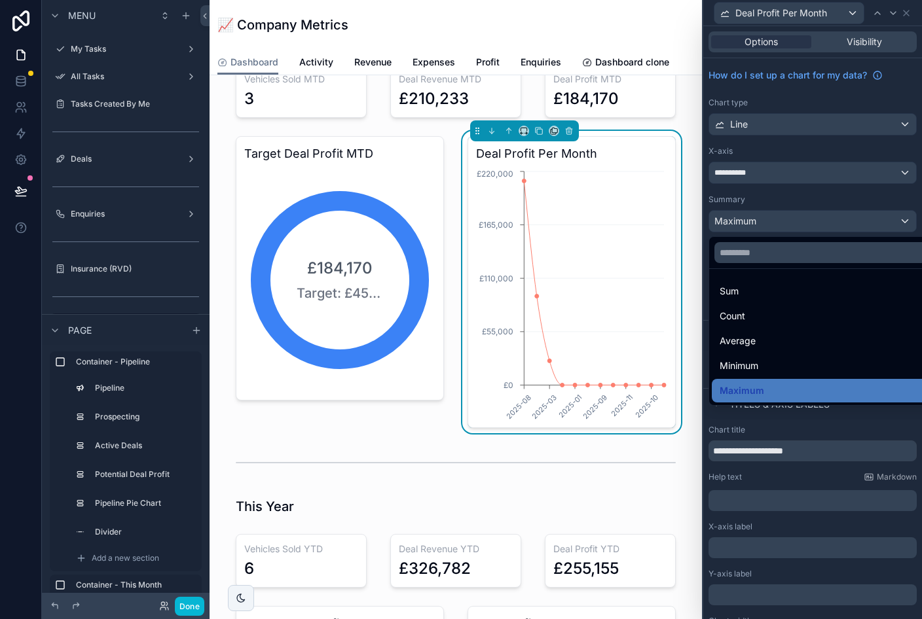
click at [736, 292] on span "Sum" at bounding box center [729, 291] width 19 height 16
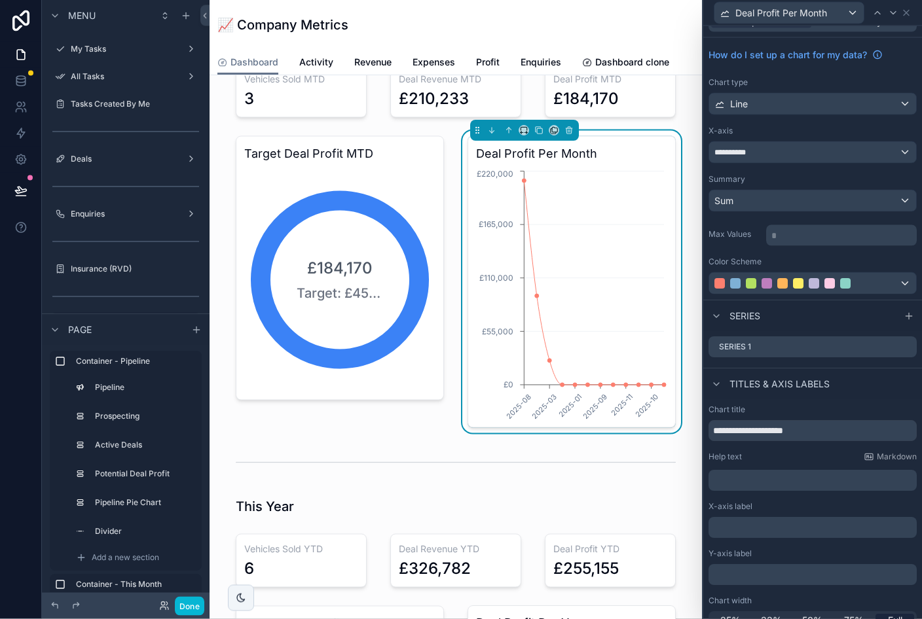
scroll to position [2, 0]
click at [908, 152] on div "**********" at bounding box center [812, 152] width 207 height 21
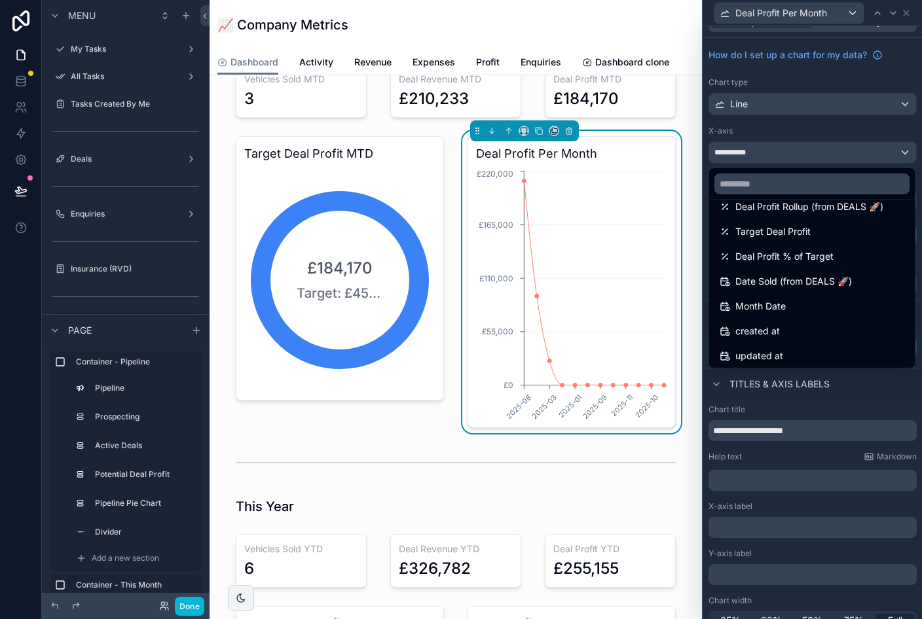
scroll to position [142, 0]
click at [765, 307] on span "Month Date" at bounding box center [760, 305] width 50 height 16
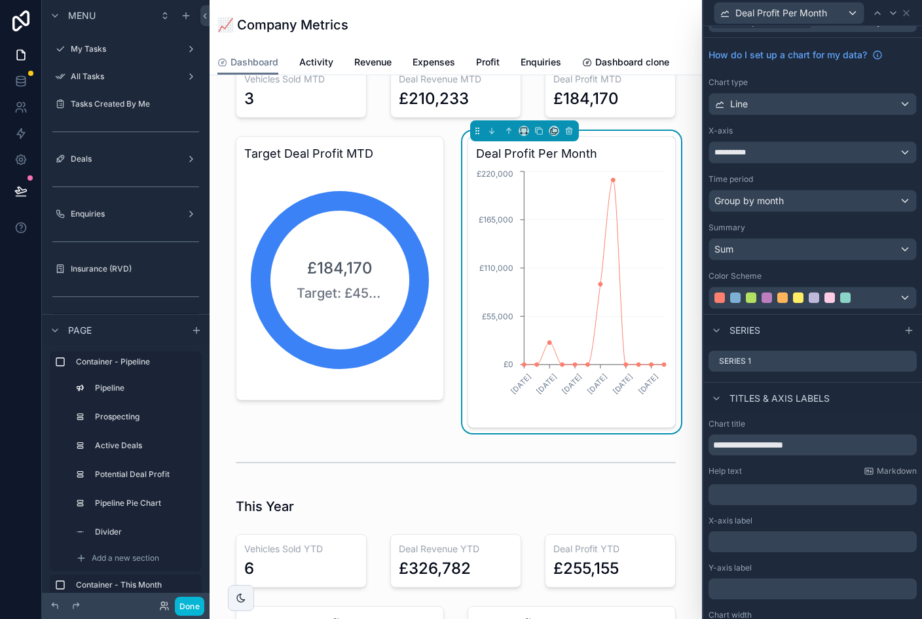
scroll to position [0, 0]
click at [196, 610] on button "Done" at bounding box center [189, 606] width 29 height 19
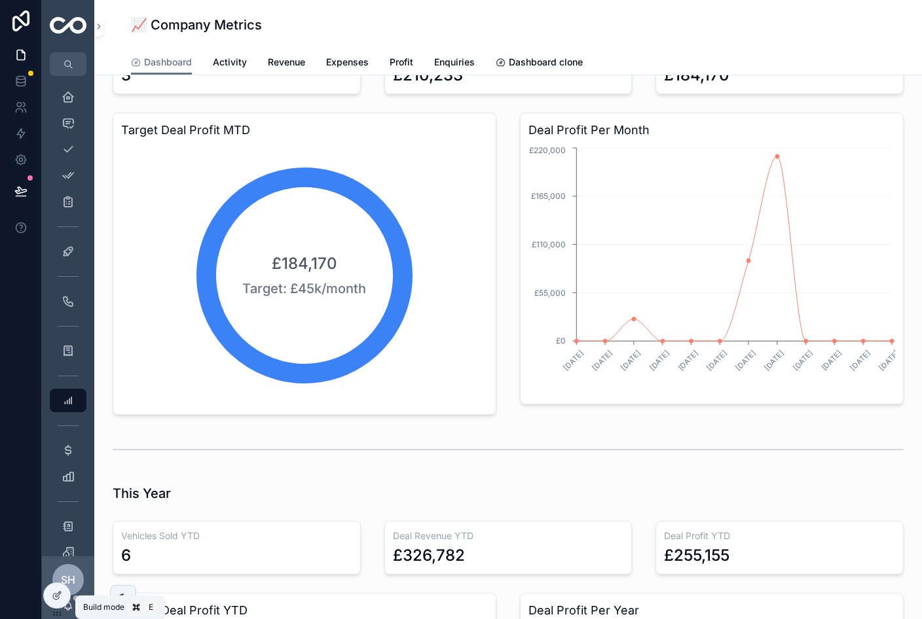
click at [65, 598] on div at bounding box center [57, 595] width 26 height 25
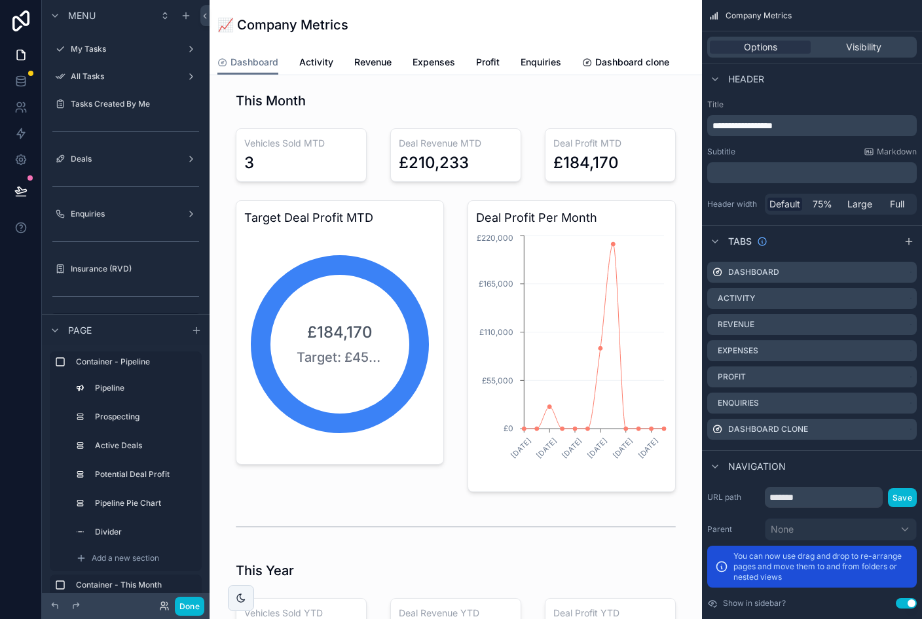
scroll to position [491, 0]
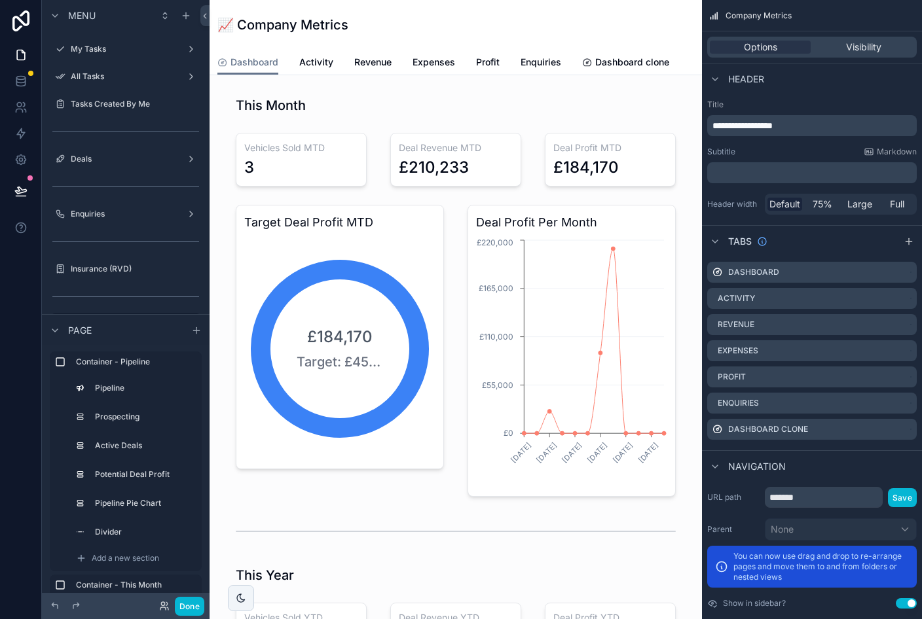
click at [623, 308] on div "scrollable content" at bounding box center [455, 557] width 471 height 948
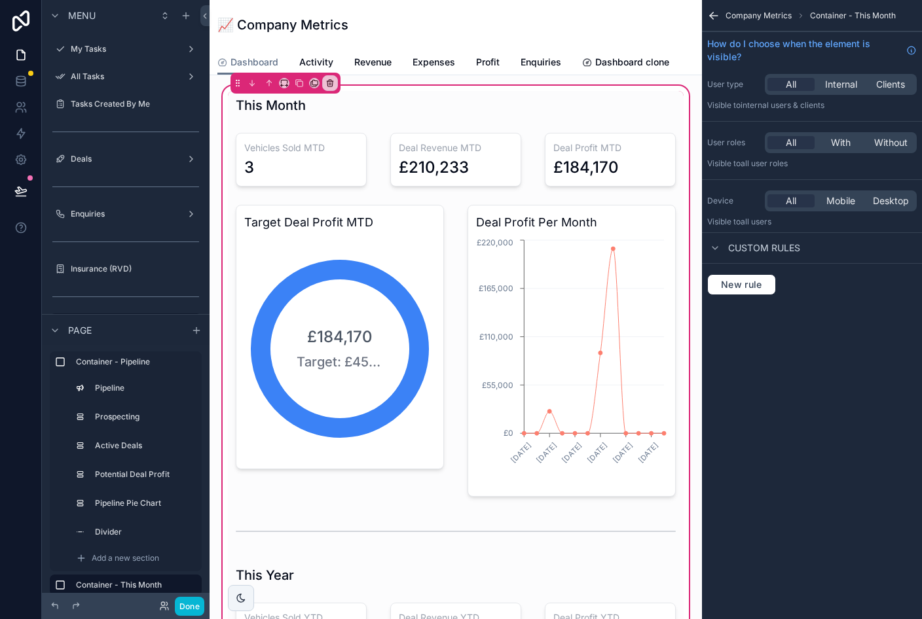
click at [621, 284] on div "scrollable content" at bounding box center [572, 351] width 224 height 302
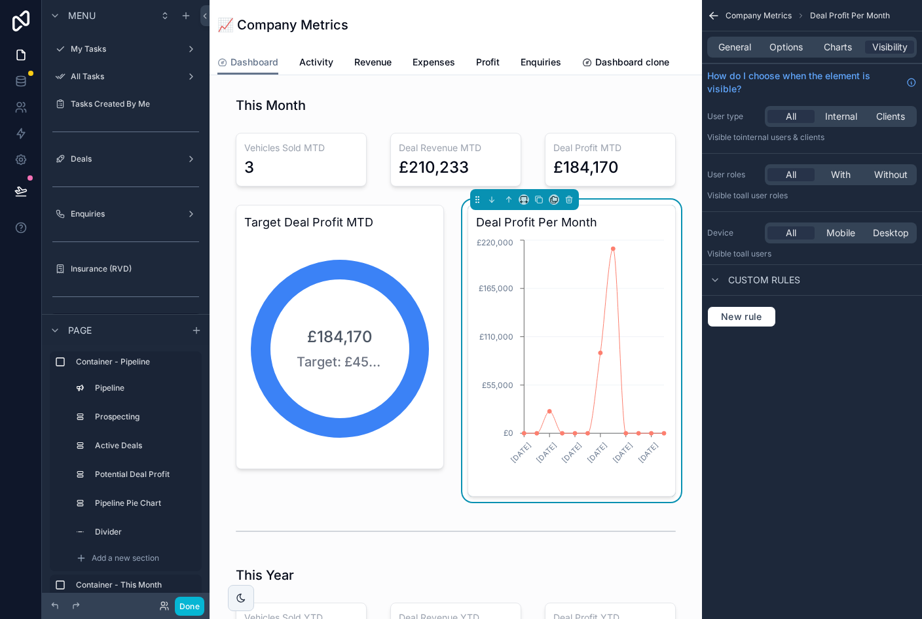
click at [842, 50] on span "Charts" at bounding box center [838, 47] width 28 height 13
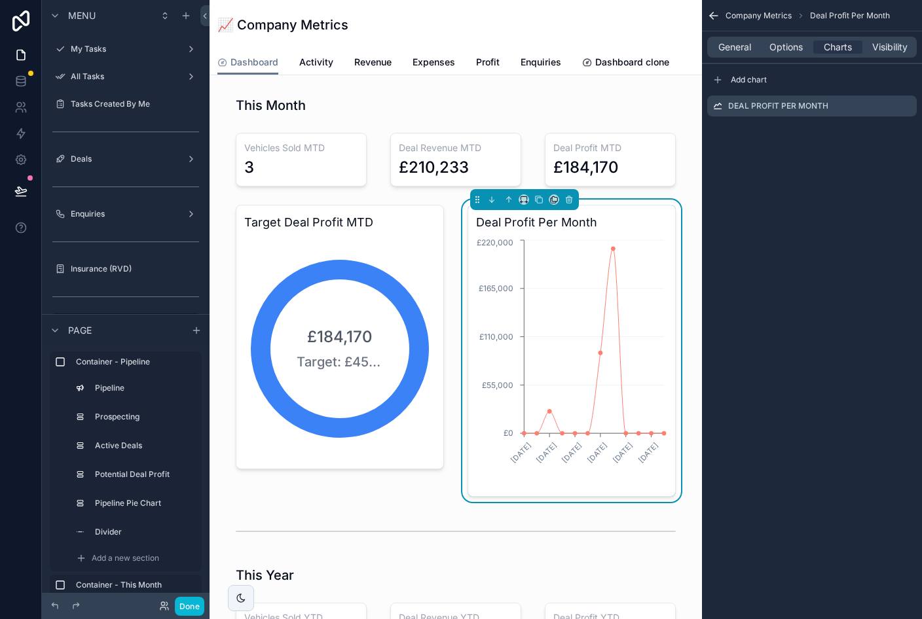
click at [0, 0] on icon "scrollable content" at bounding box center [0, 0] width 0 height 0
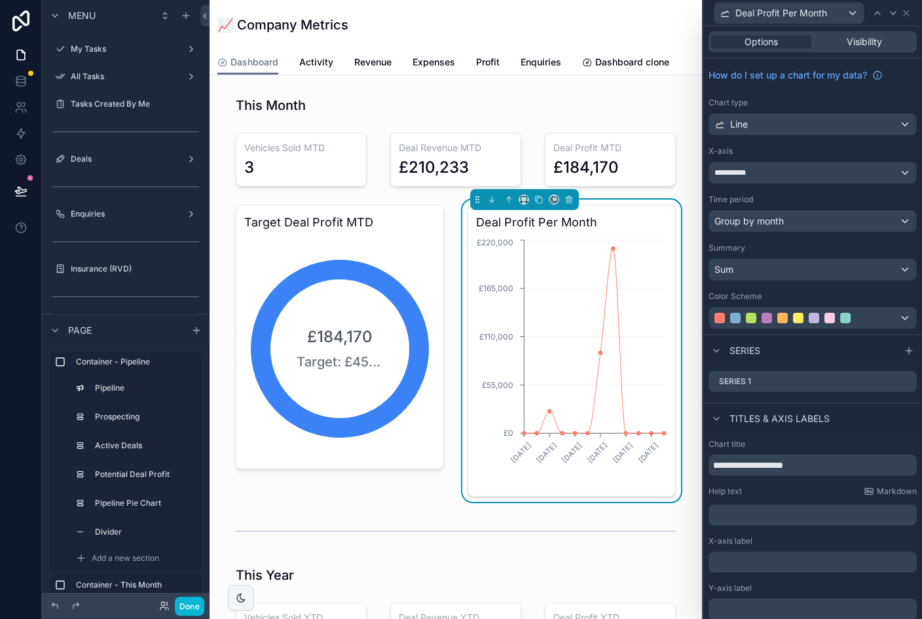
click at [825, 132] on div "Line" at bounding box center [812, 124] width 207 height 21
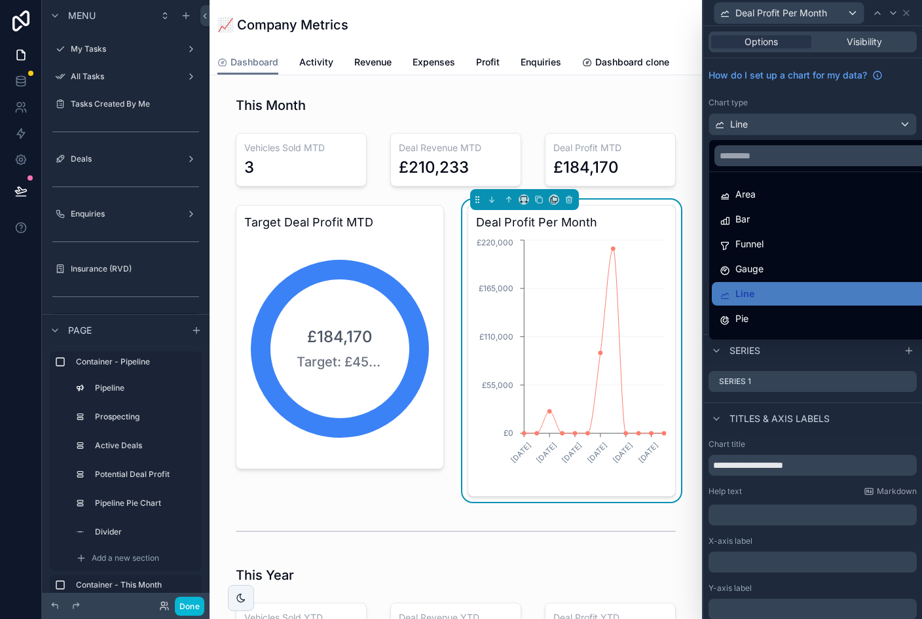
click at [815, 224] on div "Bar" at bounding box center [828, 219] width 216 height 16
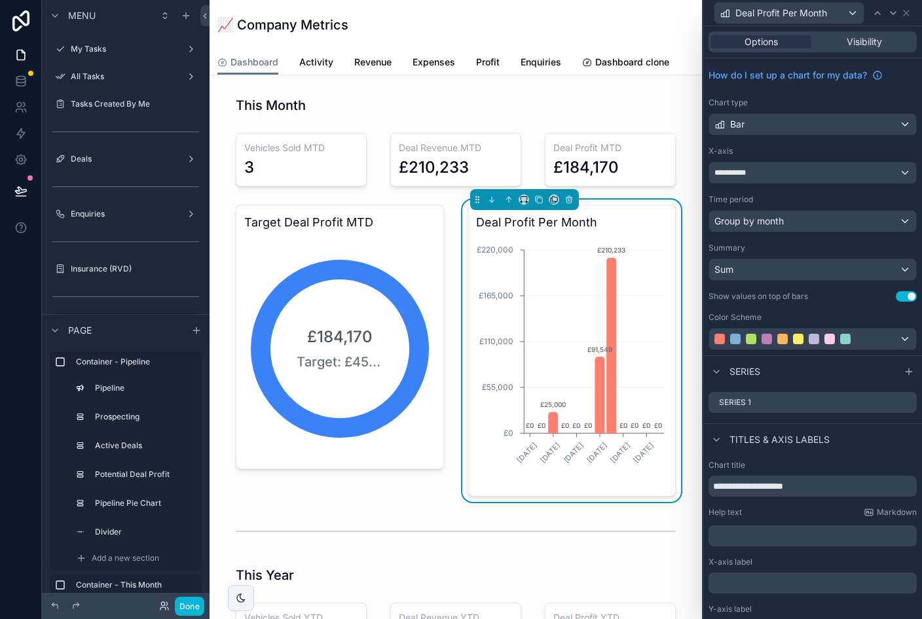
click at [194, 614] on button "Done" at bounding box center [189, 606] width 29 height 19
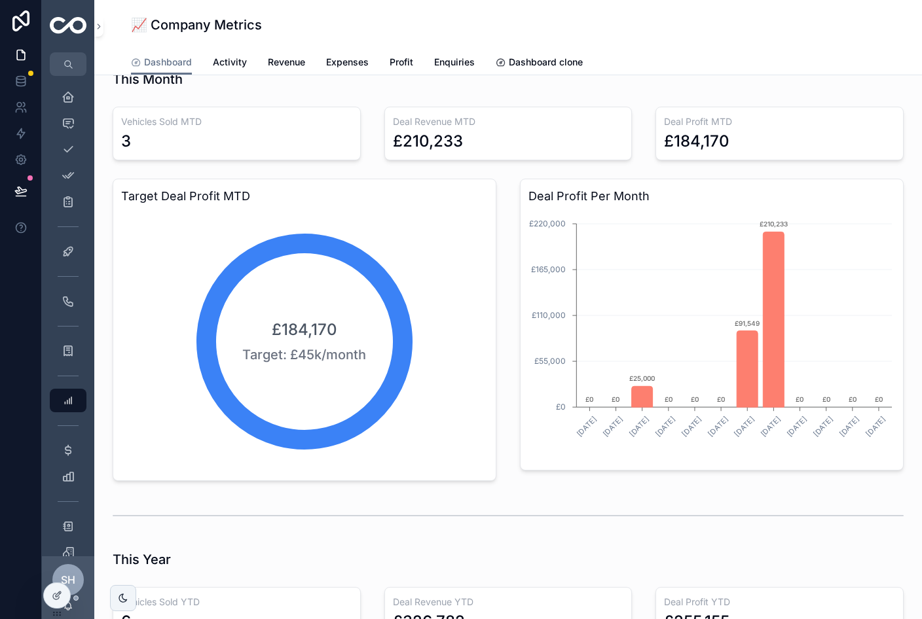
scroll to position [493, 0]
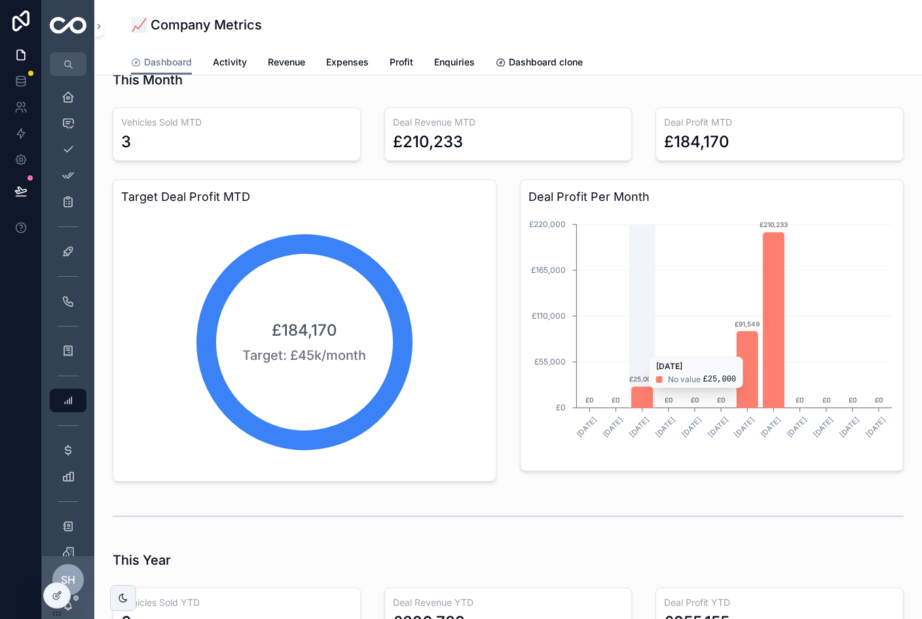
click at [651, 393] on icon "chart" at bounding box center [642, 397] width 21 height 21
click at [642, 395] on icon "chart" at bounding box center [642, 397] width 21 height 21
click at [779, 380] on icon "chart" at bounding box center [773, 319] width 21 height 175
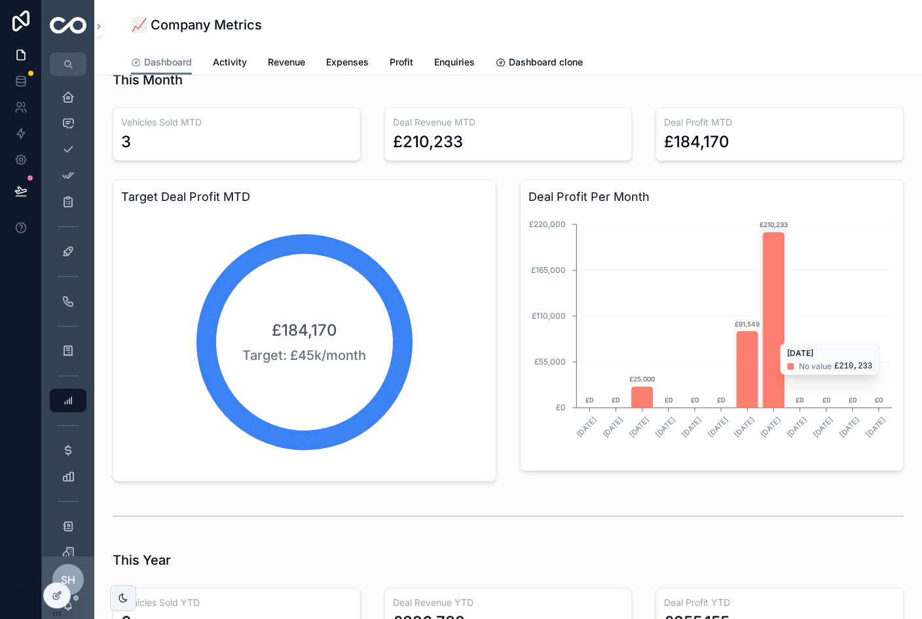
click at [754, 382] on icon "chart" at bounding box center [747, 370] width 21 height 77
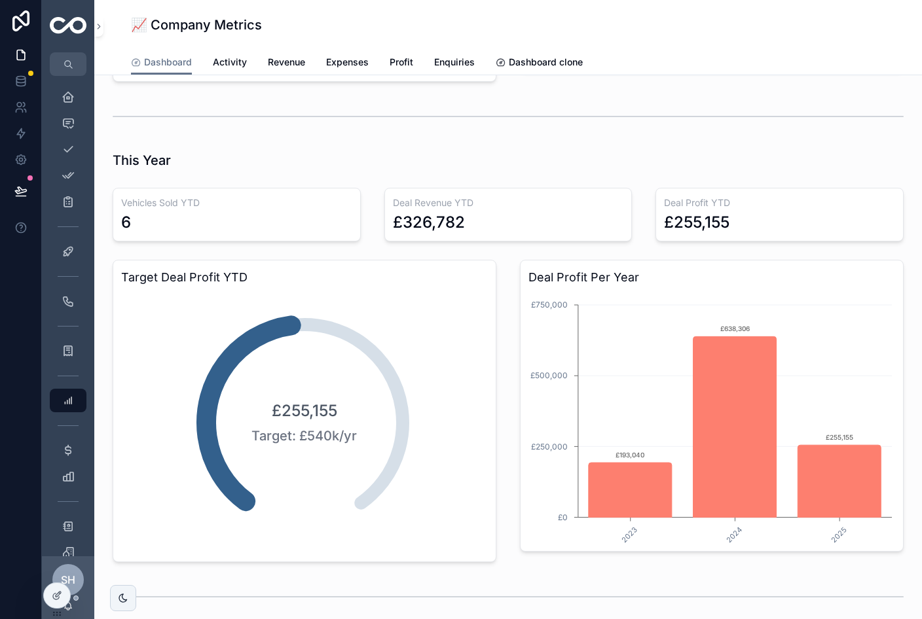
scroll to position [892, 0]
click at [72, 259] on div "Deals 54" at bounding box center [68, 251] width 21 height 21
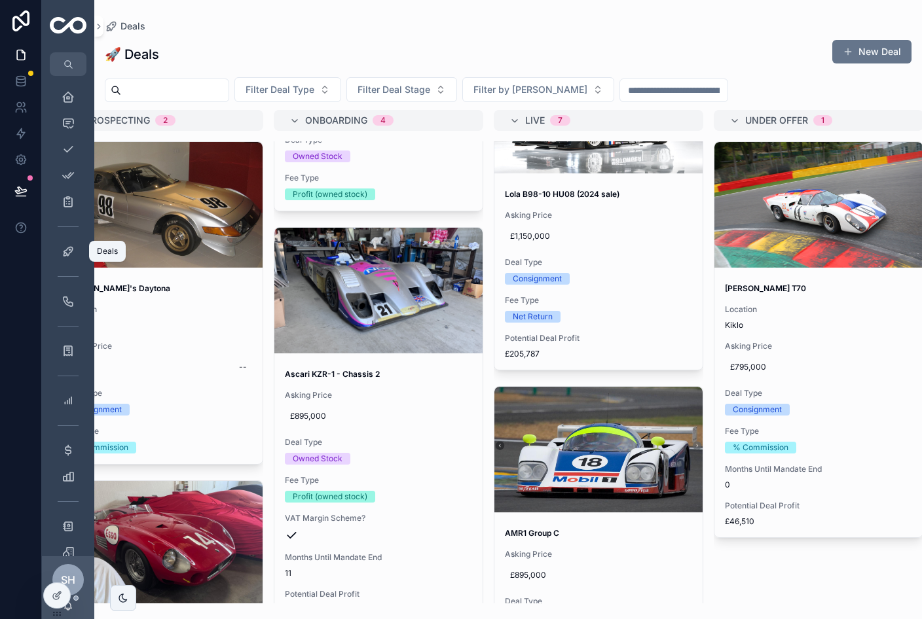
scroll to position [215, 0]
